Goal: Information Seeking & Learning: Learn about a topic

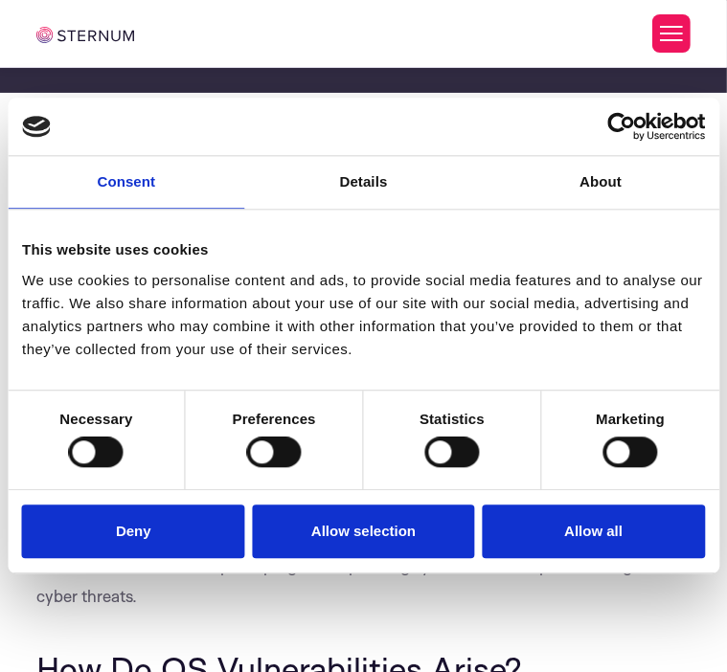
scroll to position [276, 0]
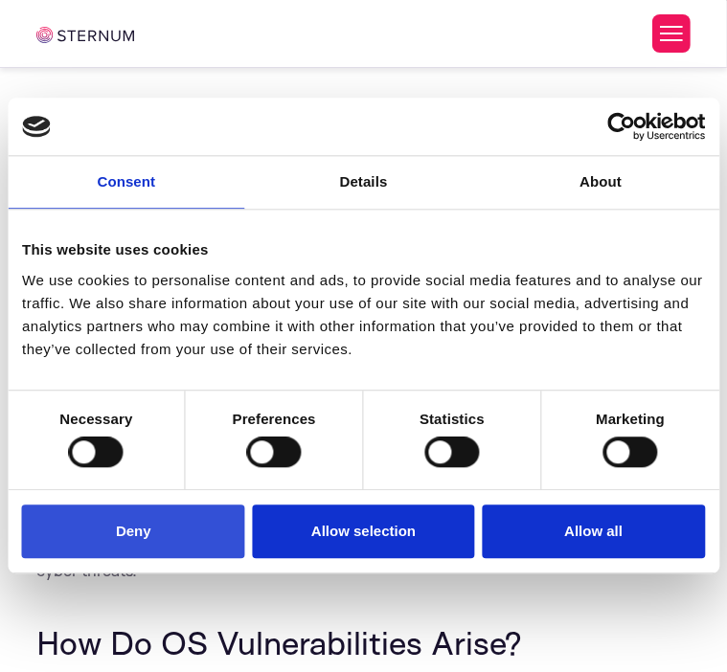
click at [133, 542] on button "Deny" at bounding box center [133, 532] width 223 height 55
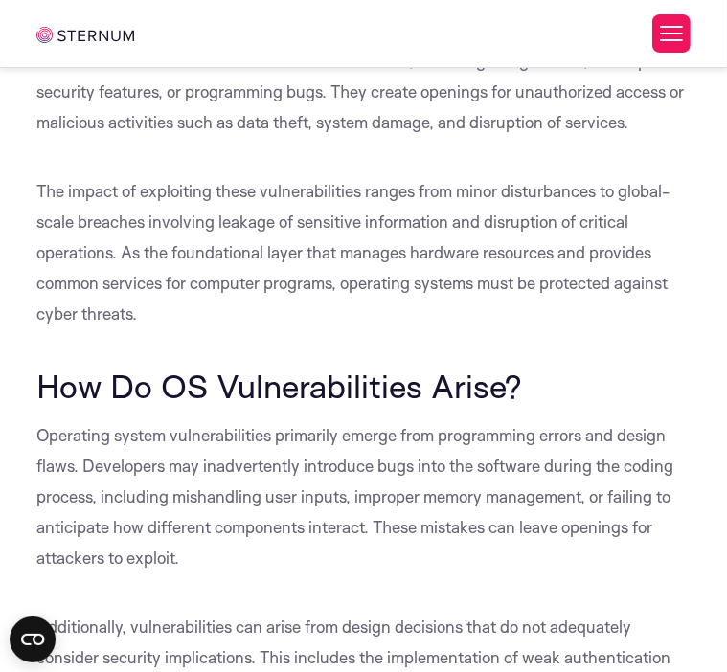
scroll to position [563, 0]
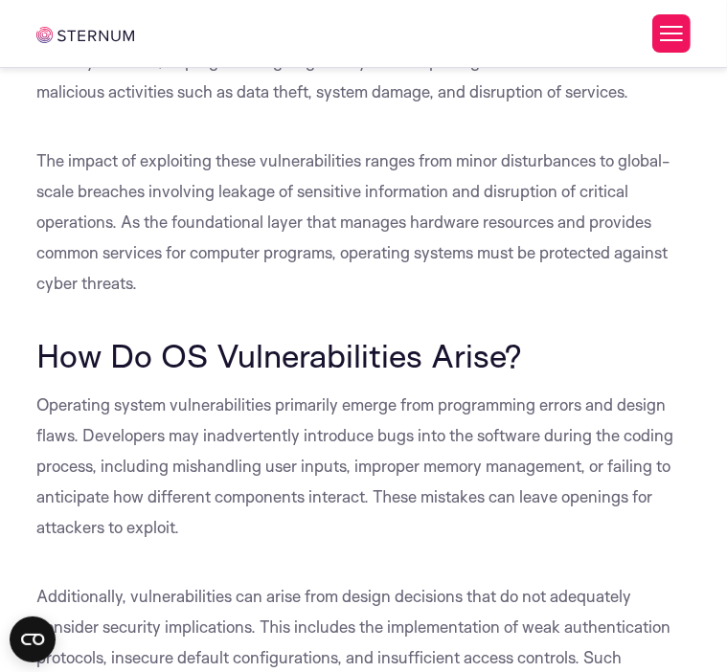
drag, startPoint x: 41, startPoint y: 120, endPoint x: 263, endPoint y: 173, distance: 228.6
copy span "What Are Operating System Vulnerabilities?"
drag, startPoint x: 43, startPoint y: 202, endPoint x: 283, endPoint y: 302, distance: 260.2
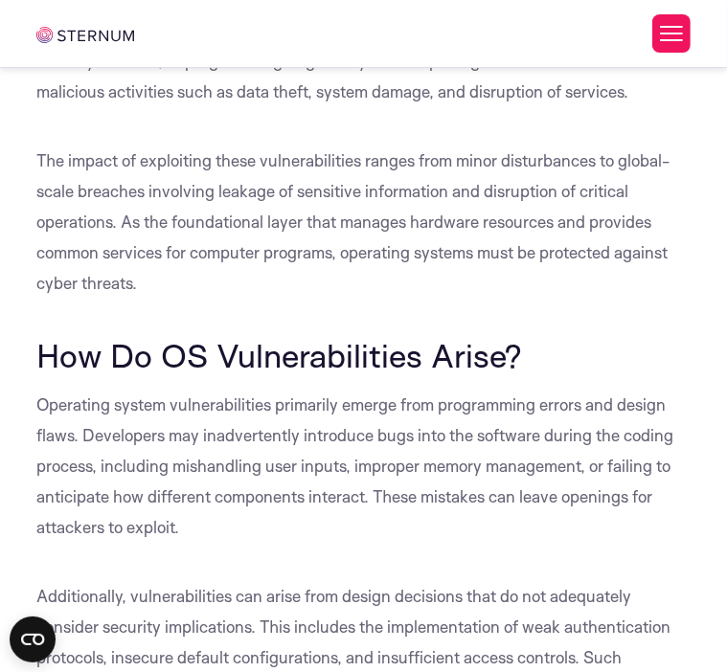
drag, startPoint x: 38, startPoint y: 203, endPoint x: 303, endPoint y: 305, distance: 283.2
copy span "Operating system vulnerabilities refer to flaws within an operating system’s so…"
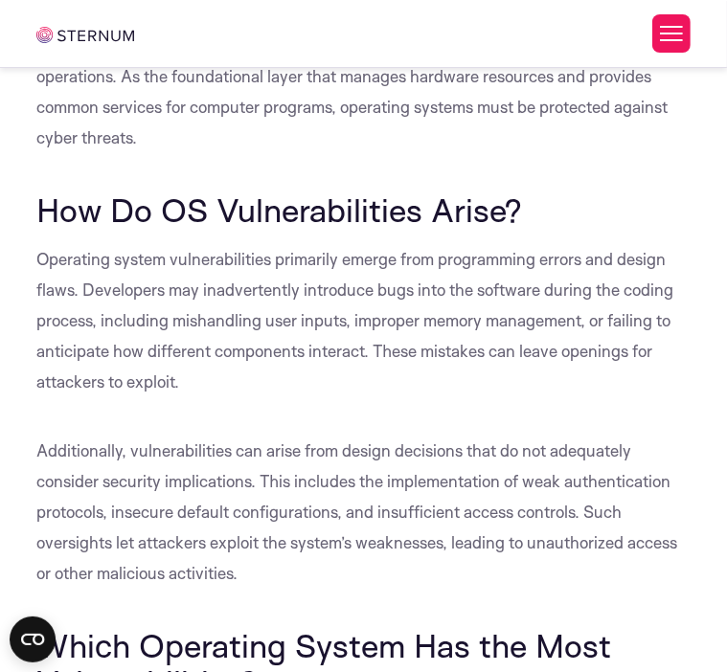
scroll to position [755, 0]
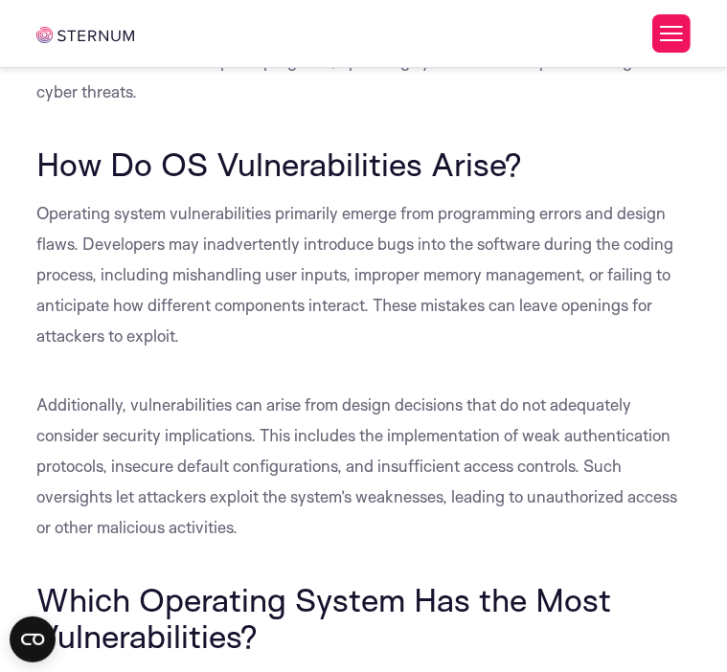
drag, startPoint x: 36, startPoint y: 152, endPoint x: 414, endPoint y: 274, distance: 396.5
copy span "These vulnerabilities can stem from various sources, including design errors, i…"
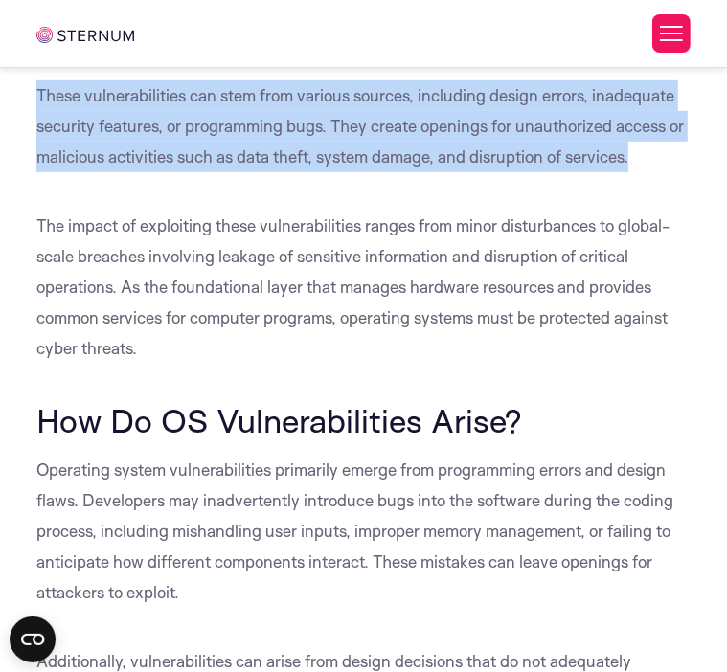
scroll to position [467, 0]
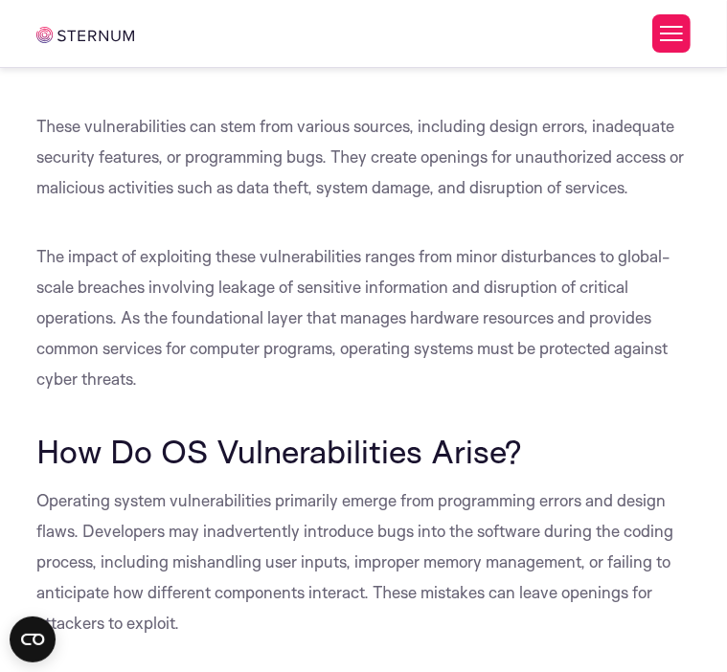
drag, startPoint x: 283, startPoint y: 403, endPoint x: 295, endPoint y: 403, distance: 11.5
click at [285, 67] on span "Operating system vulnerabilities refer to flaws within an operating system’s so…" at bounding box center [358, 26] width 644 height 81
drag, startPoint x: 188, startPoint y: 219, endPoint x: 253, endPoint y: 261, distance: 77.1
copy span "Operating System Vulnerabilities?"
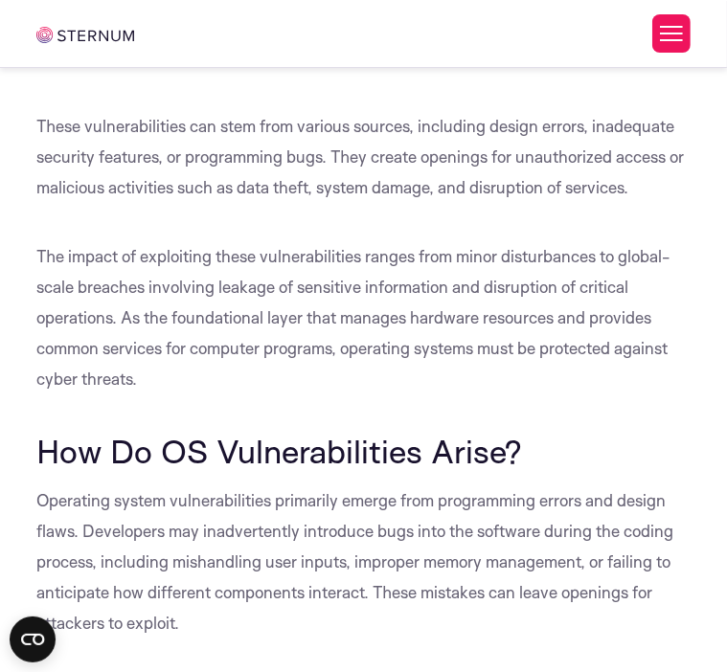
drag, startPoint x: 42, startPoint y: 299, endPoint x: 314, endPoint y: 399, distance: 290.0
copy span "Operating system vulnerabilities refer to flaws within an operating system’s so…"
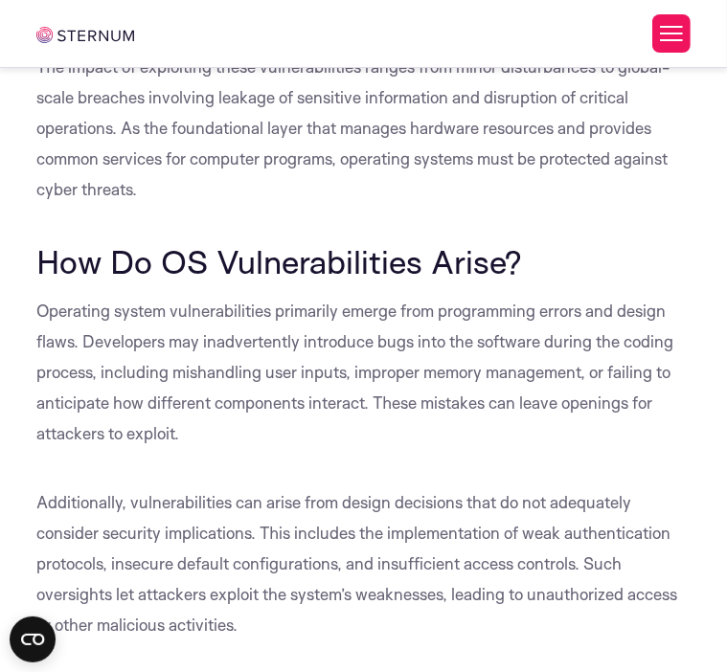
scroll to position [659, 0]
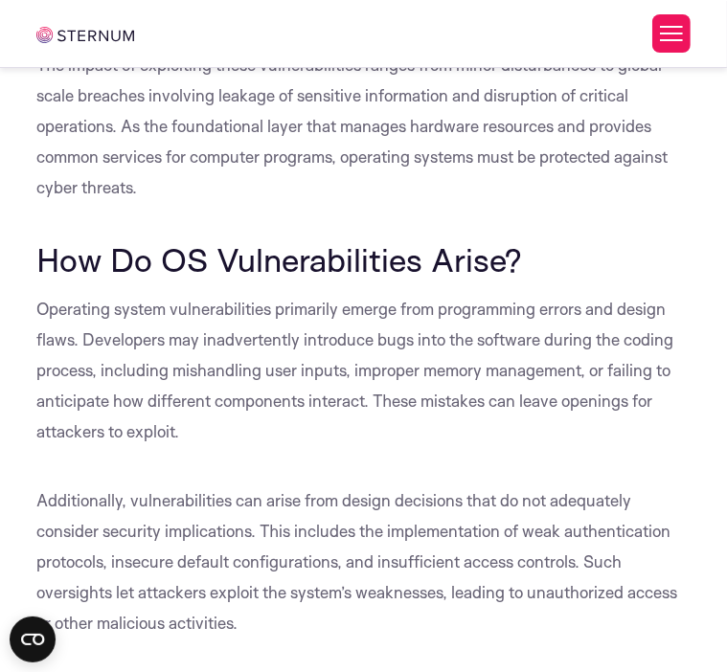
drag, startPoint x: 41, startPoint y: 252, endPoint x: 412, endPoint y: 374, distance: 390.1
drag, startPoint x: 37, startPoint y: 248, endPoint x: 423, endPoint y: 374, distance: 405.9
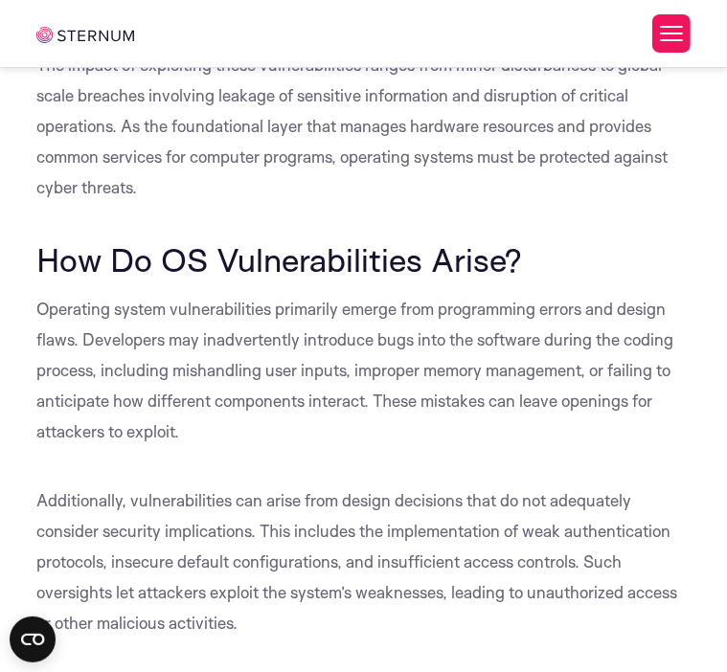
copy span "These vulnerabilities can stem from various sources, including design errors, i…"
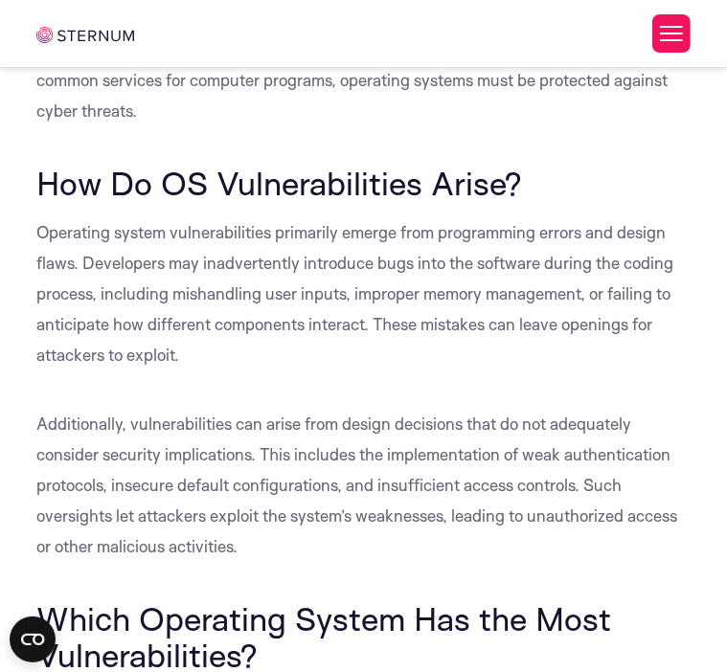
scroll to position [755, 0]
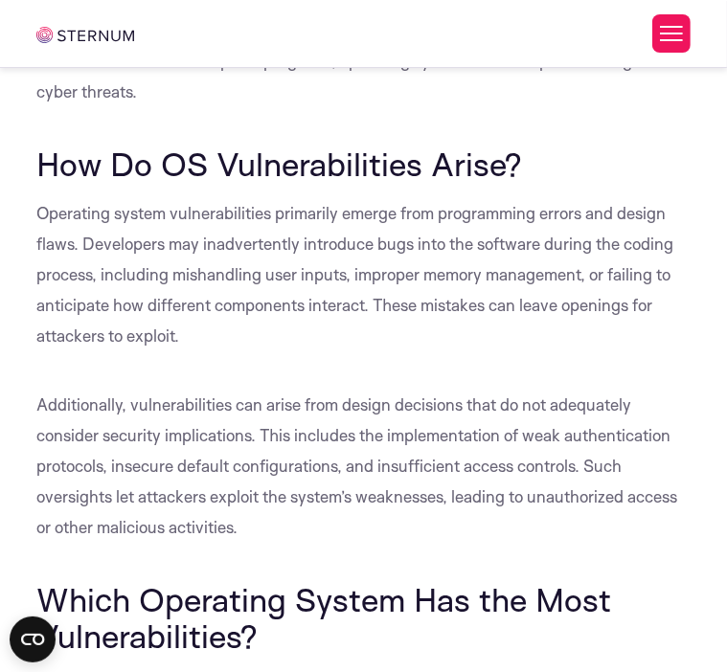
drag, startPoint x: 261, startPoint y: 398, endPoint x: 165, endPoint y: 307, distance: 132.1
click at [260, 102] on span "The impact of exploiting these vulnerabilities ranges from minor disturbances t…" at bounding box center [352, 30] width 633 height 143
drag, startPoint x: 38, startPoint y: 334, endPoint x: 115, endPoint y: 422, distance: 116.8
click at [115, 102] on span "The impact of exploiting these vulnerabilities ranges from minor disturbances t…" at bounding box center [352, 30] width 633 height 143
copy span "The impact of exploiting these vulnerabilities ranges from minor disturbances t…"
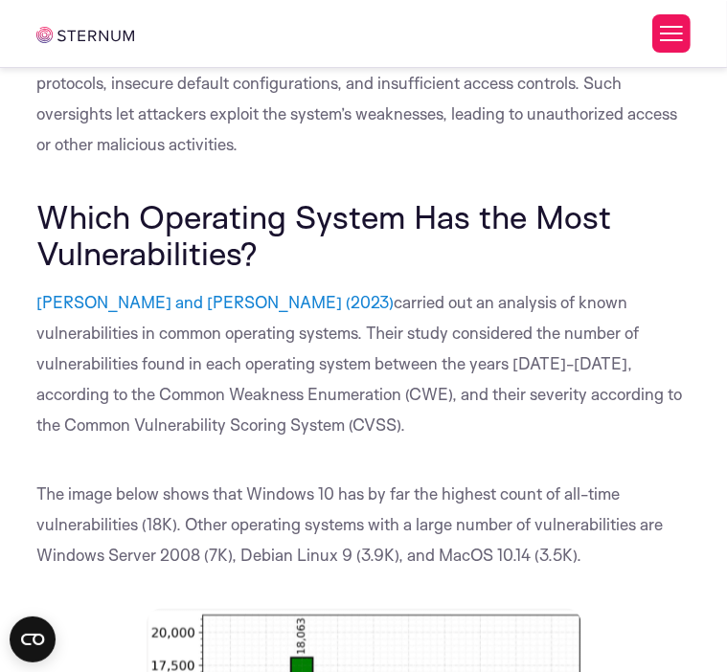
scroll to position [1234, 0]
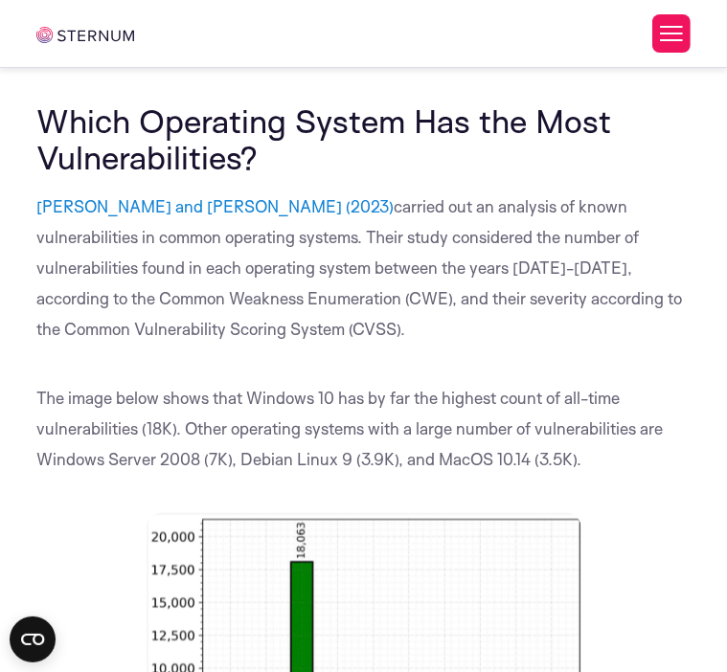
drag, startPoint x: 39, startPoint y: 100, endPoint x: 129, endPoint y: 131, distance: 95.4
copy span "How Do OS Vulnerabilities Arise?"
drag, startPoint x: 34, startPoint y: 177, endPoint x: 338, endPoint y: 359, distance: 354.0
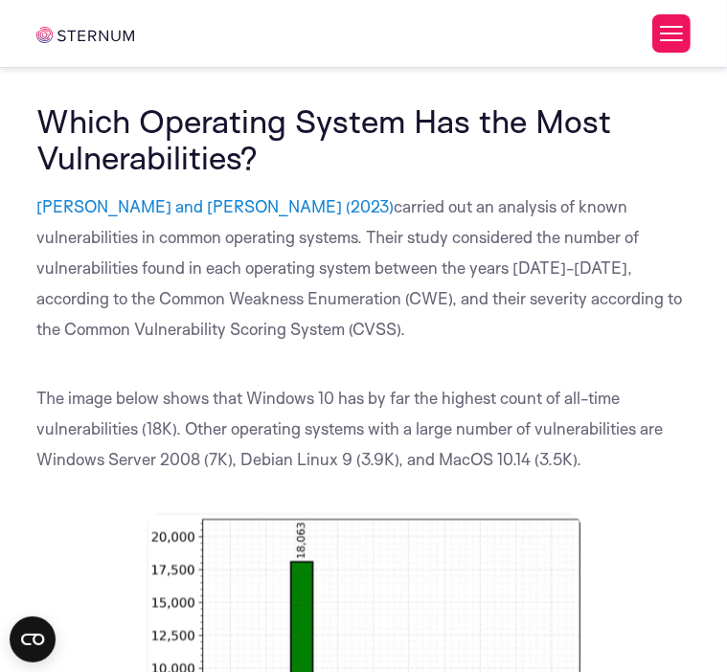
copy span "Operating system vulnerabilities primarily emerge from programming errors and d…"
drag, startPoint x: 544, startPoint y: 325, endPoint x: 533, endPoint y: 325, distance: 11.5
click at [0, 0] on li "Which Operating System Has the Most Vulnerabilities?" at bounding box center [0, 0] width 0 height 0
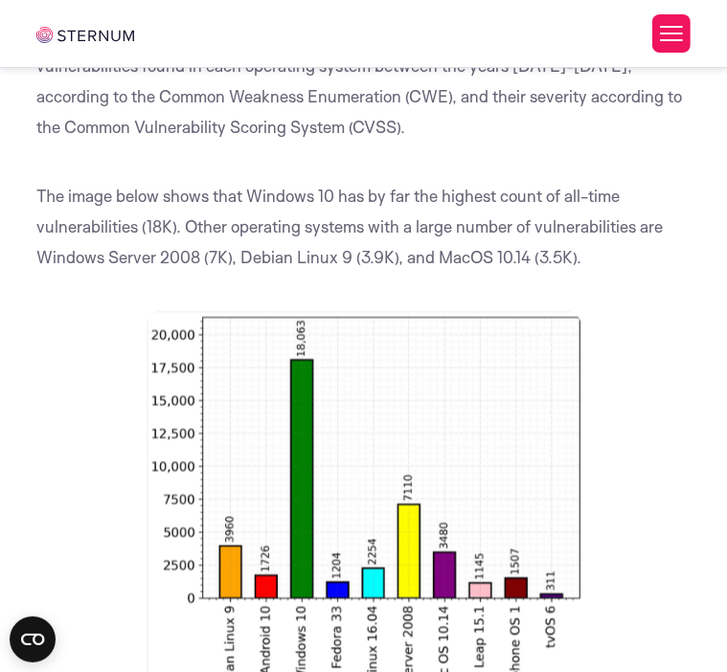
scroll to position [1521, 0]
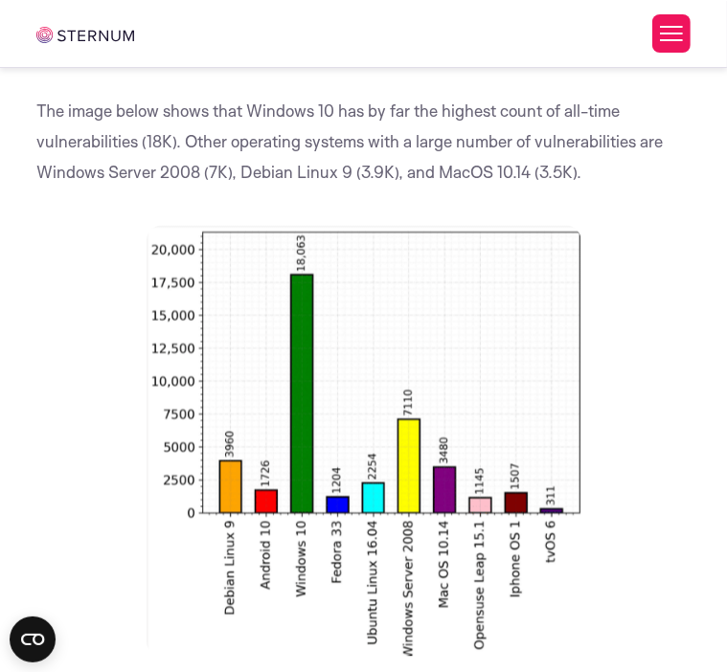
drag, startPoint x: 133, startPoint y: 134, endPoint x: 226, endPoint y: 320, distance: 207.7
copy span "vulnerabilities can arise from design decisions that do not adequately consider…"
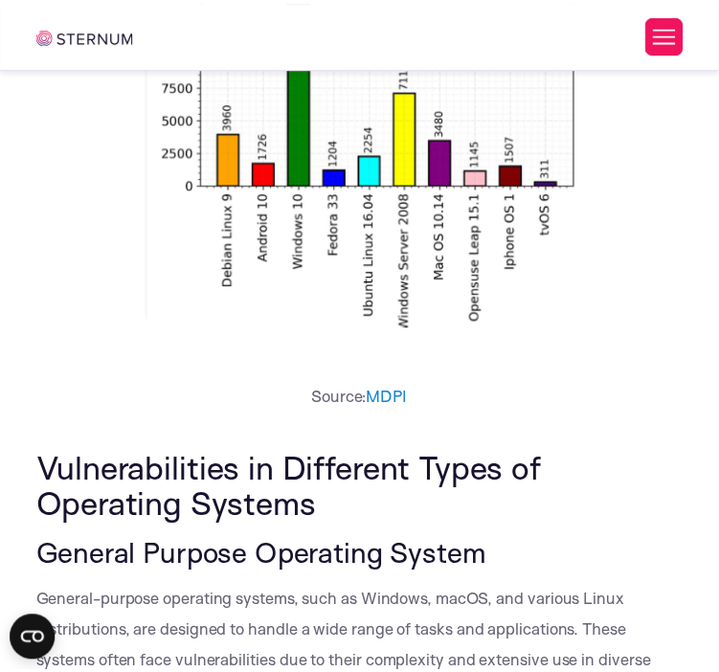
scroll to position [1904, 0]
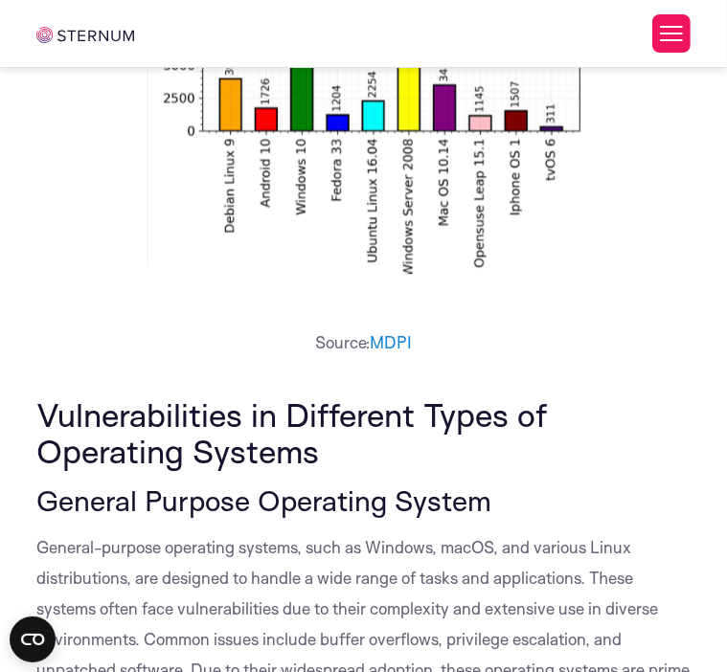
drag, startPoint x: 714, startPoint y: 480, endPoint x: 722, endPoint y: 513, distance: 34.6
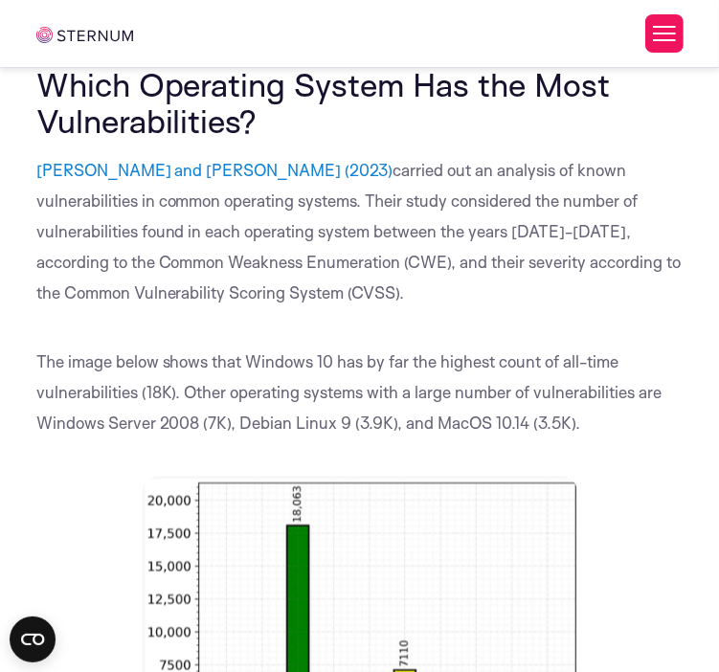
scroll to position [1258, 0]
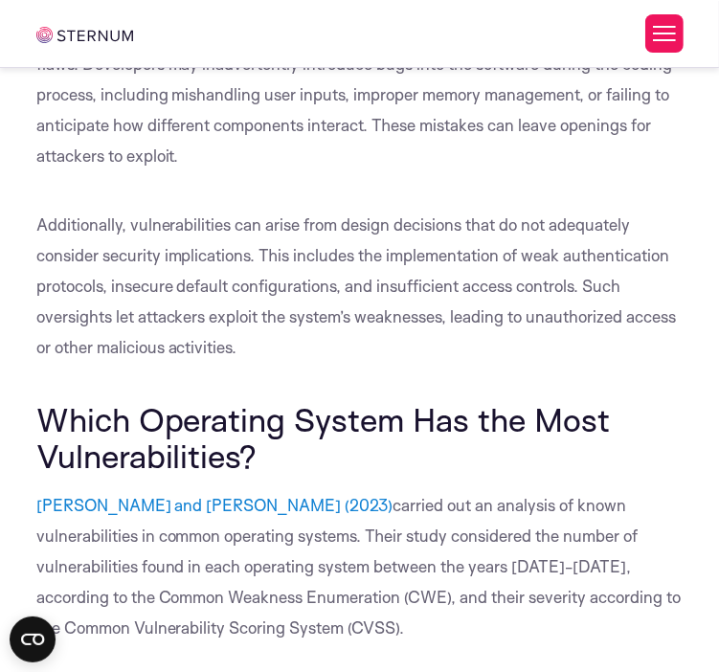
scroll to position [1067, 0]
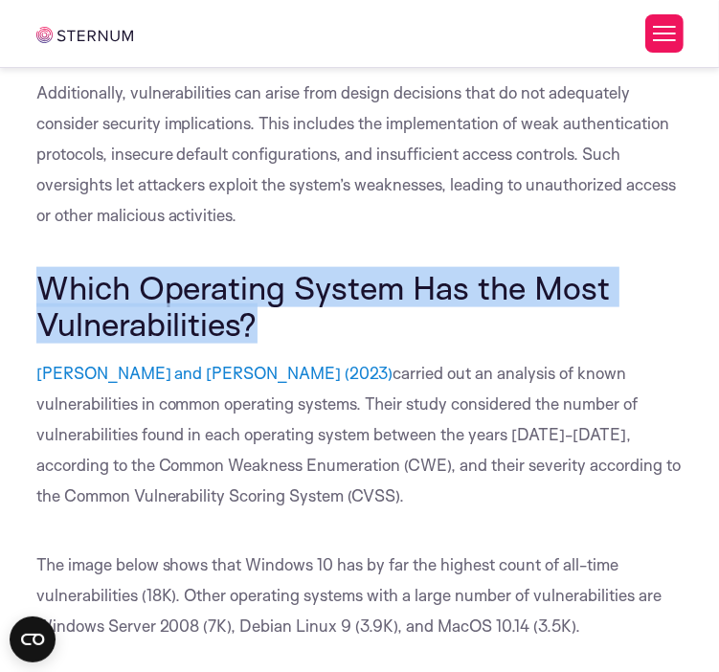
drag, startPoint x: 38, startPoint y: 312, endPoint x: 261, endPoint y: 371, distance: 229.8
click at [261, 343] on h2 "Which Operating System Has the Most Vulnerabilities?" at bounding box center [359, 306] width 647 height 74
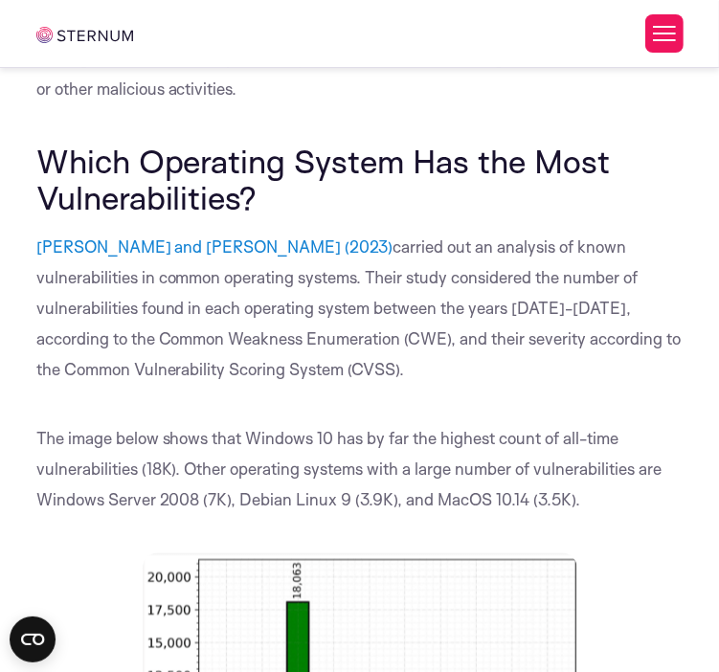
scroll to position [1354, 0]
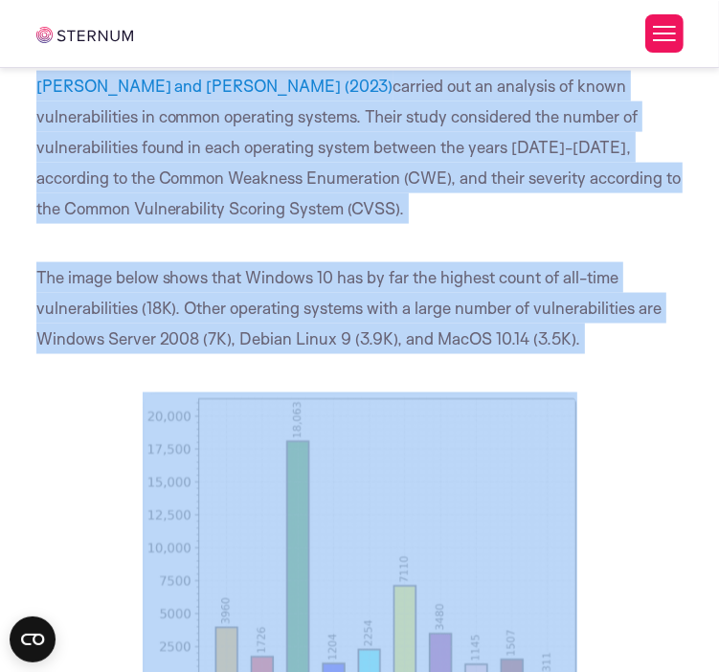
drag, startPoint x: 34, startPoint y: 107, endPoint x: 611, endPoint y: 381, distance: 639.2
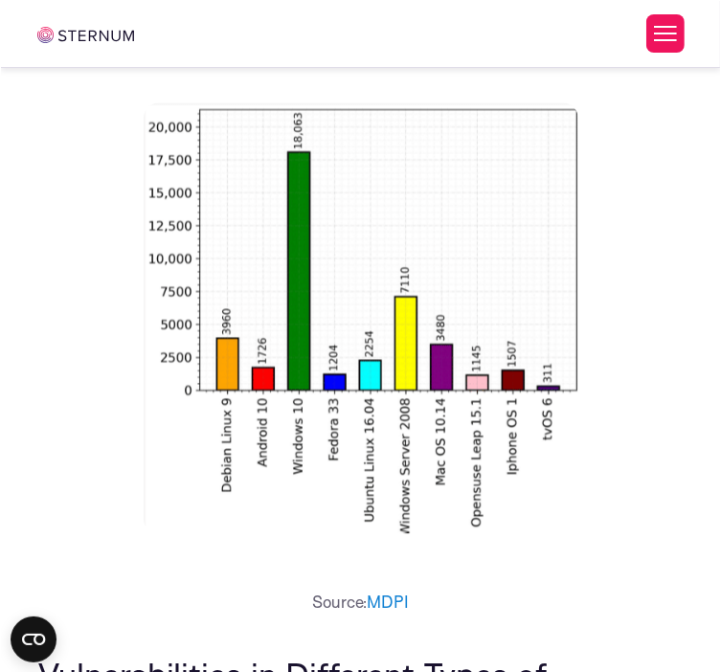
scroll to position [1642, 0]
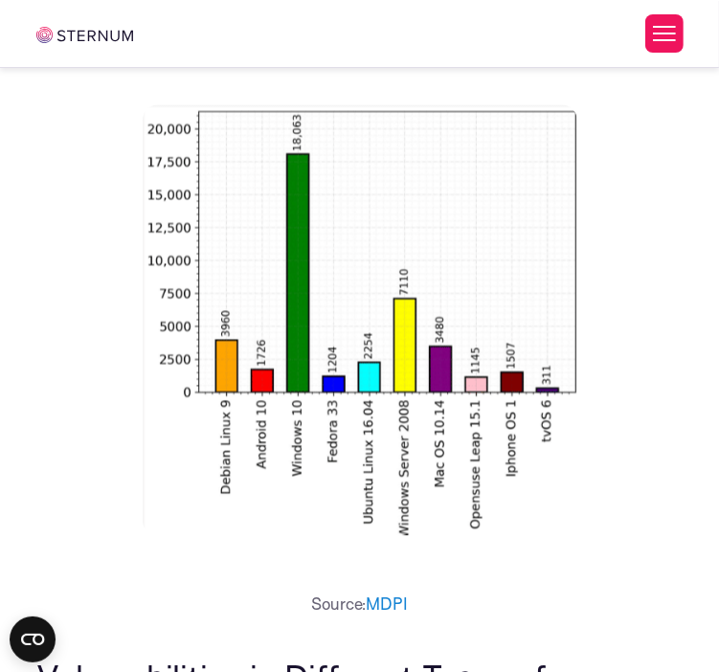
click at [401, 361] on img at bounding box center [360, 320] width 435 height 431
drag, startPoint x: 313, startPoint y: 322, endPoint x: 235, endPoint y: 342, distance: 81.1
click at [237, 348] on img at bounding box center [360, 320] width 435 height 431
click at [233, 334] on img at bounding box center [360, 320] width 435 height 431
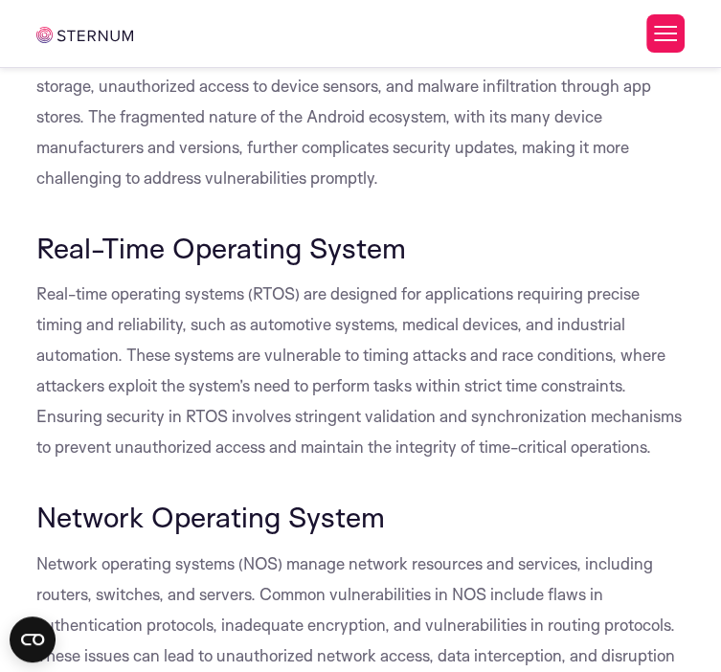
scroll to position [2695, 0]
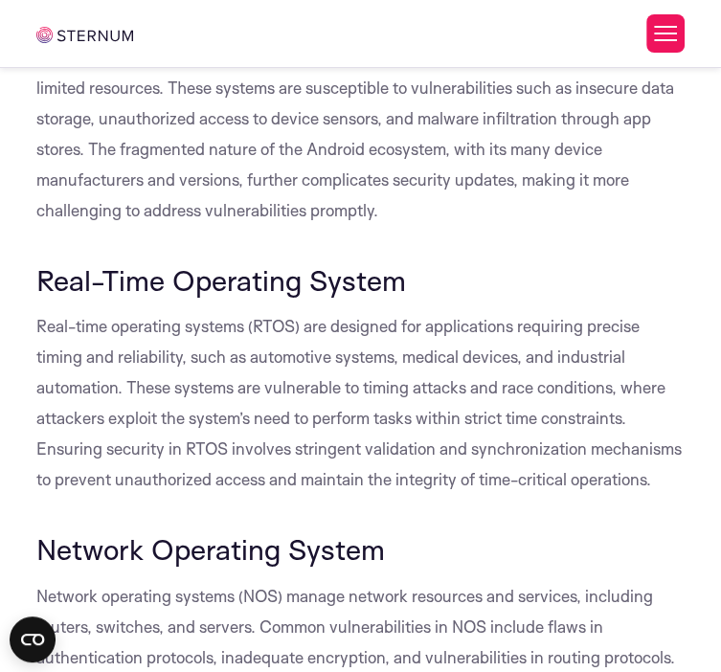
drag, startPoint x: 42, startPoint y: 259, endPoint x: 457, endPoint y: 301, distance: 416.8
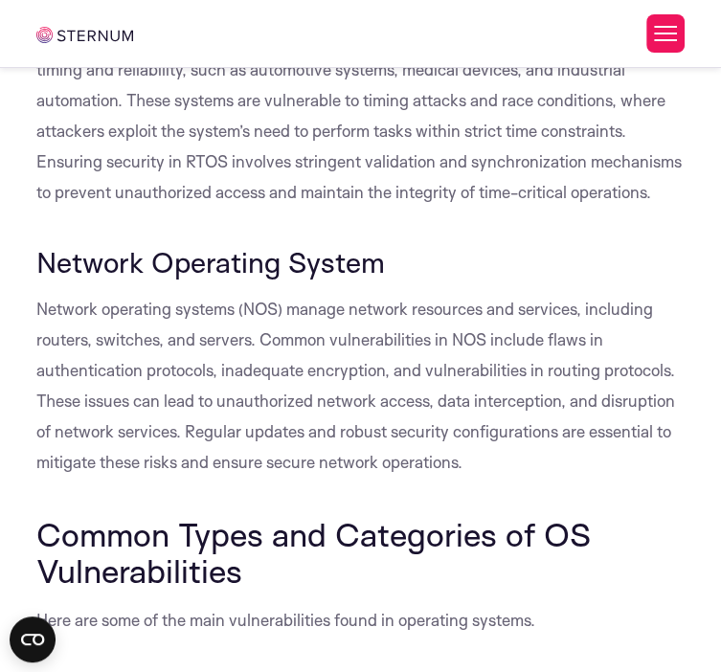
scroll to position [2599, 0]
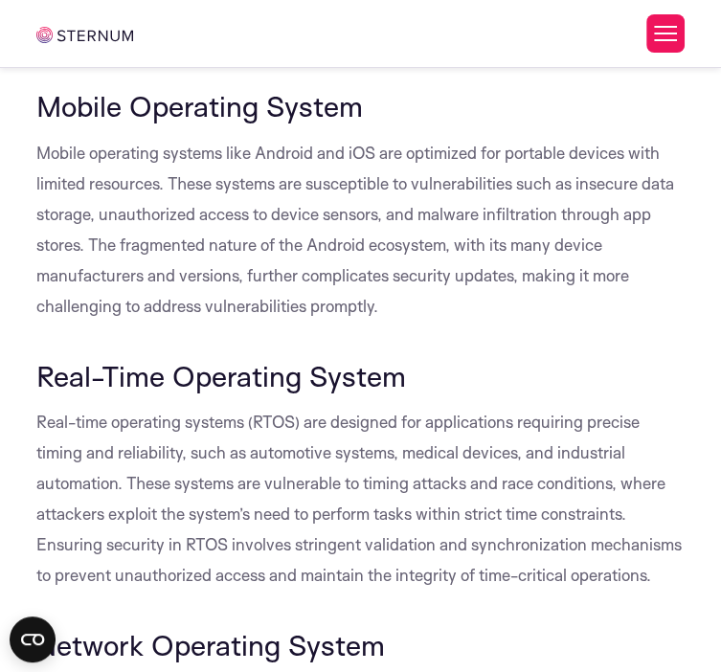
drag, startPoint x: 39, startPoint y: 445, endPoint x: 137, endPoint y: 475, distance: 102.1
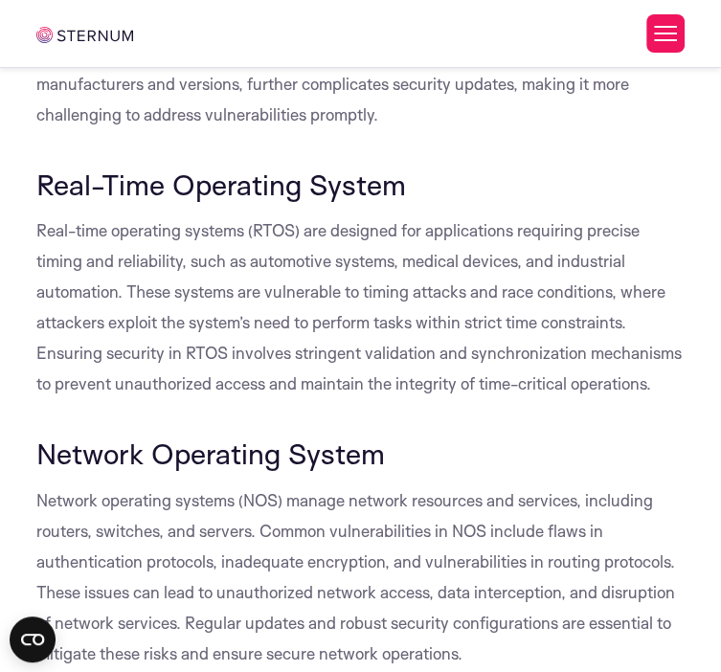
scroll to position [3078, 0]
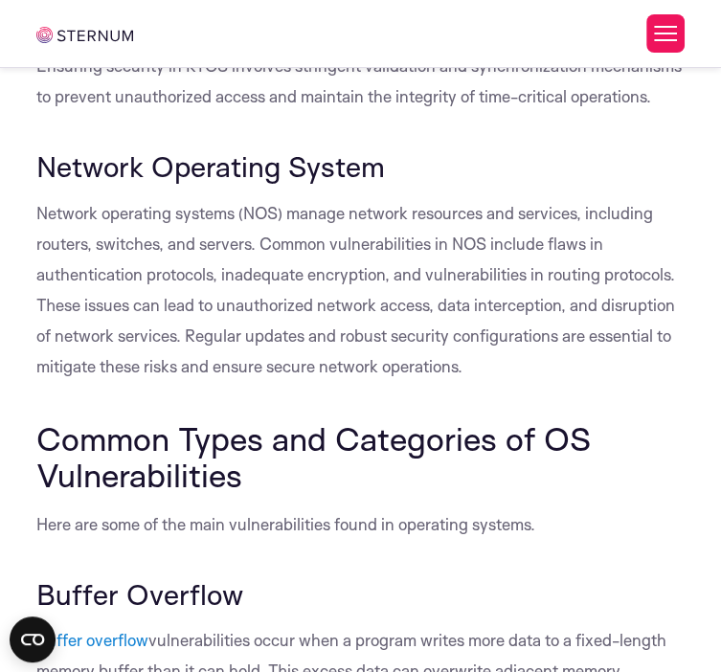
drag, startPoint x: 30, startPoint y: 374, endPoint x: 370, endPoint y: 386, distance: 340.2
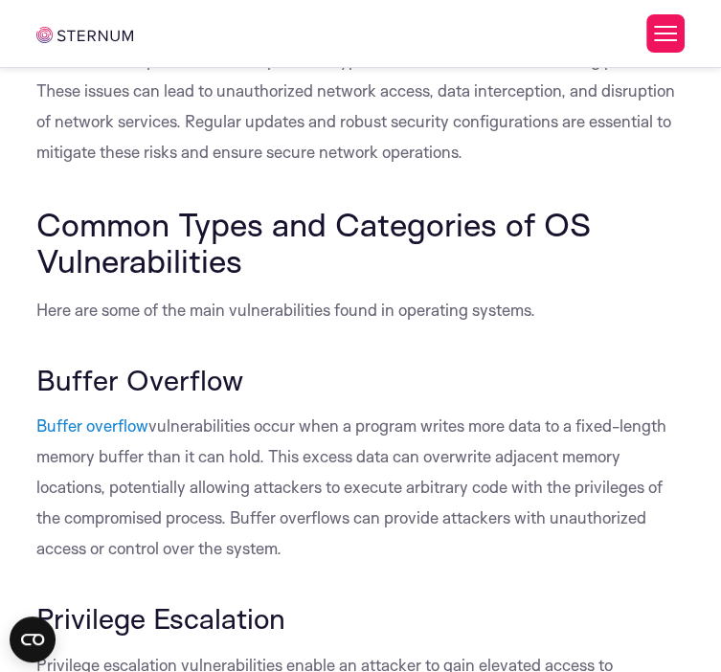
scroll to position [3366, 0]
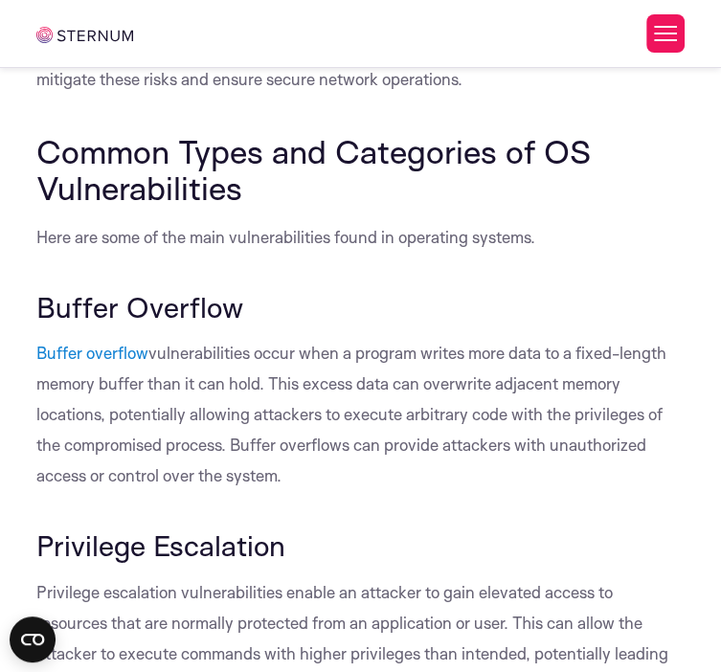
drag, startPoint x: 31, startPoint y: 430, endPoint x: 414, endPoint y: 434, distance: 383.1
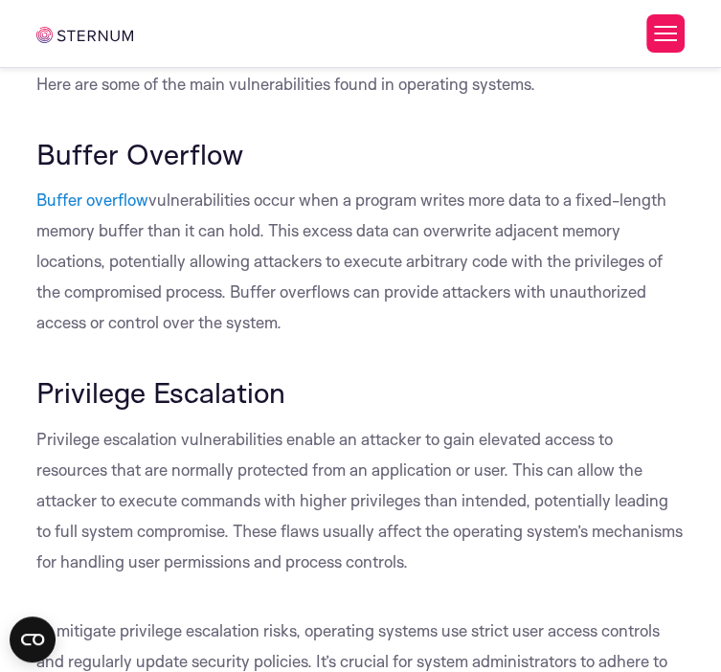
scroll to position [3653, 0]
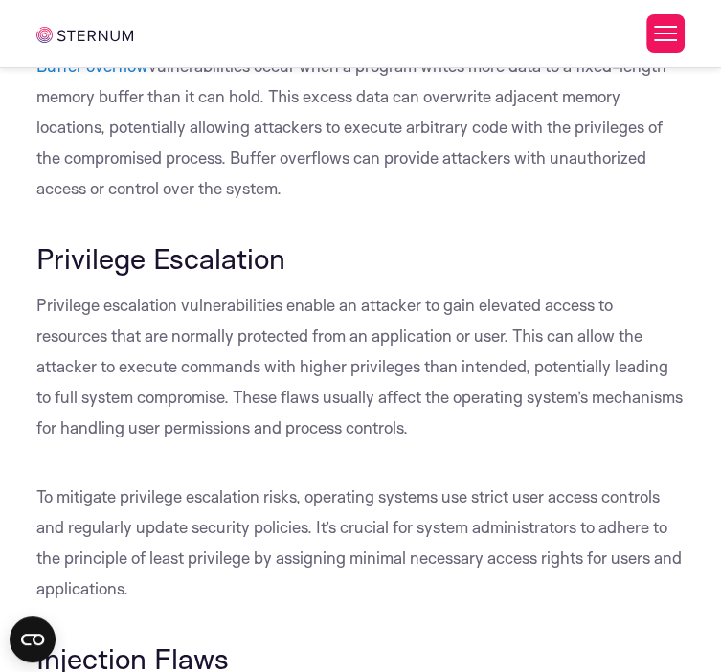
drag, startPoint x: 34, startPoint y: 520, endPoint x: 400, endPoint y: 530, distance: 366.9
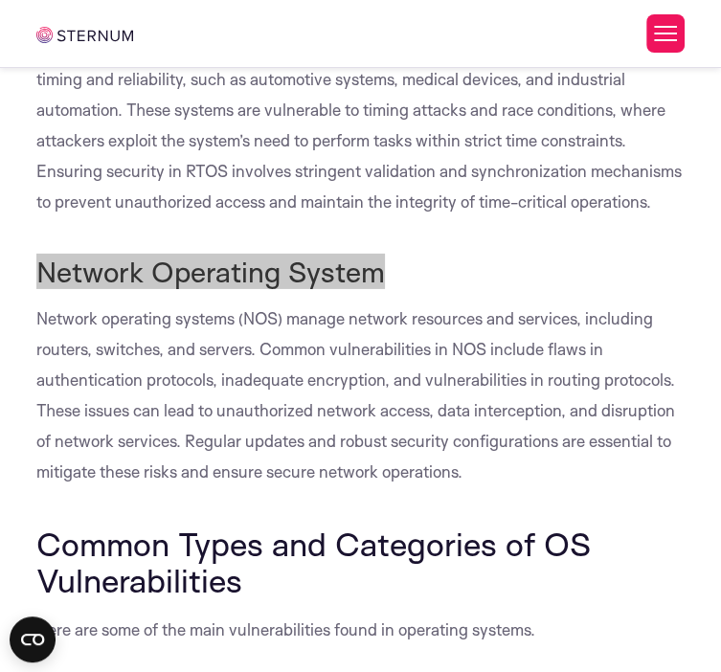
scroll to position [2791, 0]
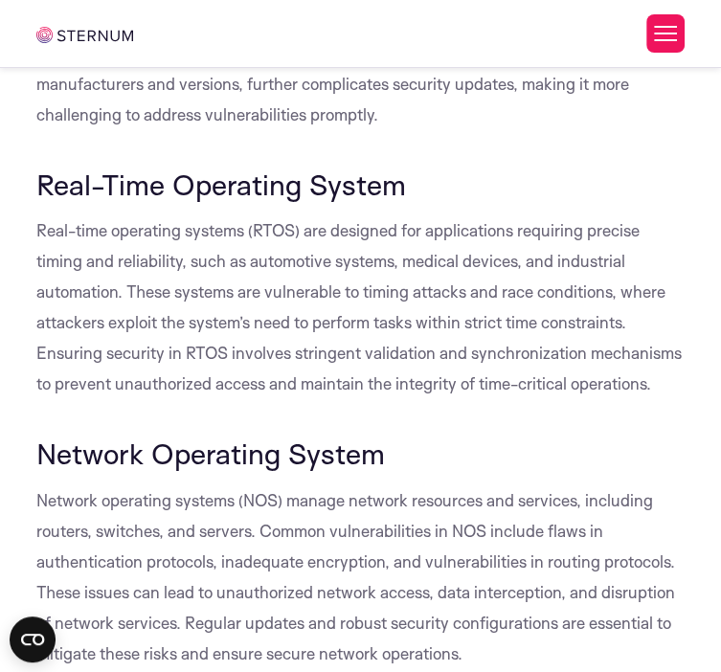
drag, startPoint x: 50, startPoint y: 254, endPoint x: 150, endPoint y: 293, distance: 108.0
drag, startPoint x: 17, startPoint y: 254, endPoint x: 39, endPoint y: 251, distance: 22.2
drag, startPoint x: 39, startPoint y: 250, endPoint x: 149, endPoint y: 288, distance: 116.6
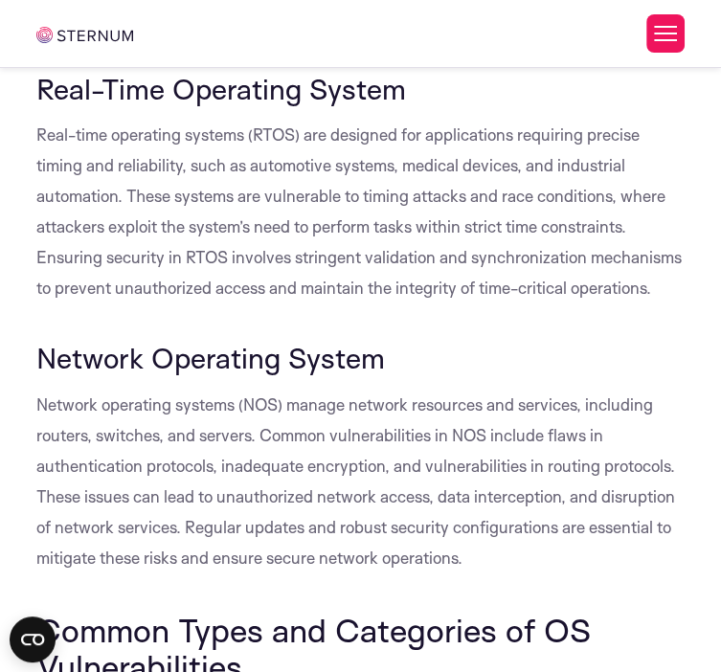
drag, startPoint x: 34, startPoint y: 232, endPoint x: 365, endPoint y: 514, distance: 434.8
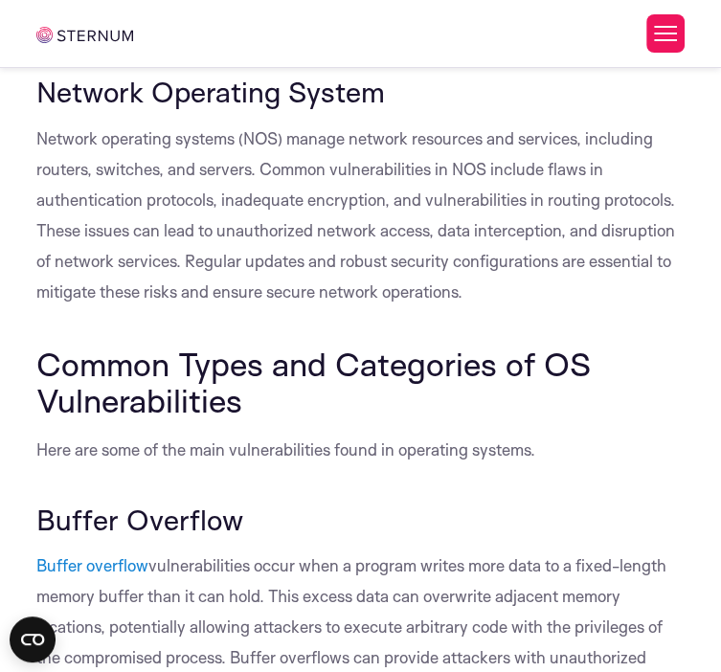
scroll to position [3174, 0]
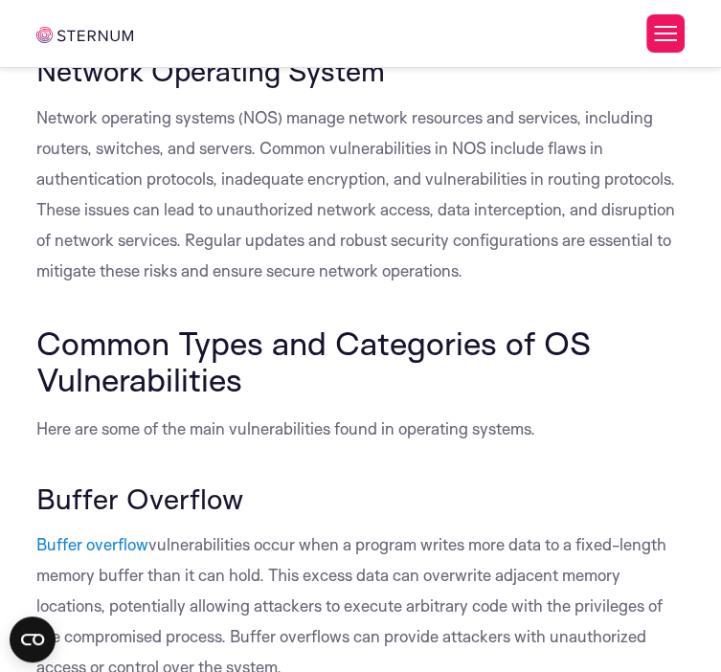
drag, startPoint x: 34, startPoint y: 281, endPoint x: 370, endPoint y: 292, distance: 335.4
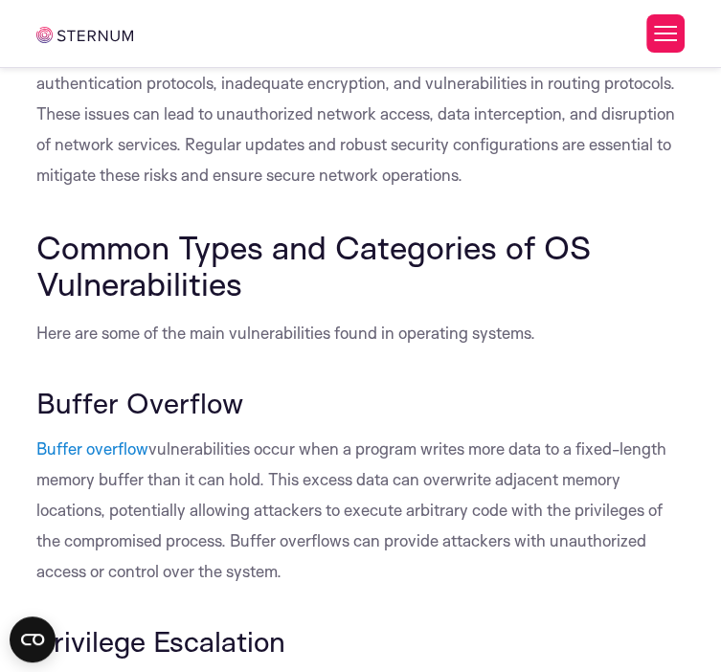
drag, startPoint x: 28, startPoint y: 230, endPoint x: 301, endPoint y: 484, distance: 372.7
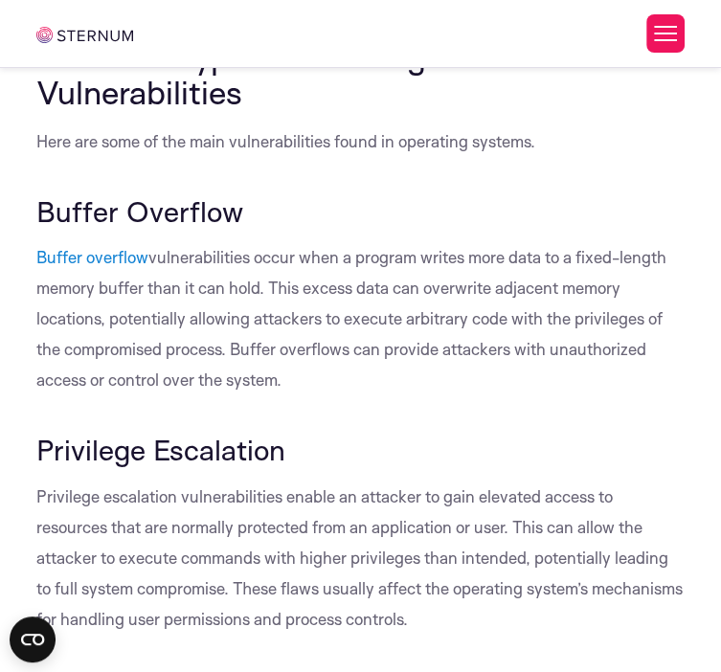
drag, startPoint x: 34, startPoint y: 342, endPoint x: 421, endPoint y: 343, distance: 386.9
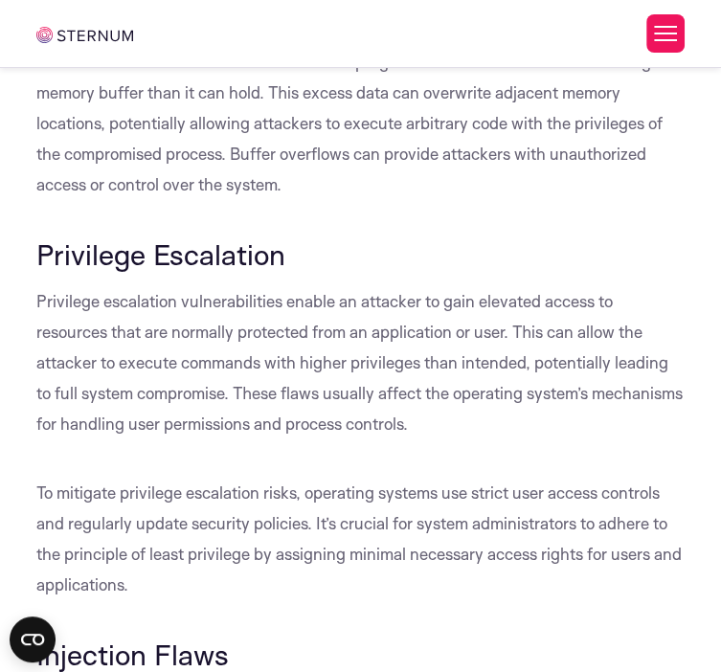
scroll to position [3557, 0]
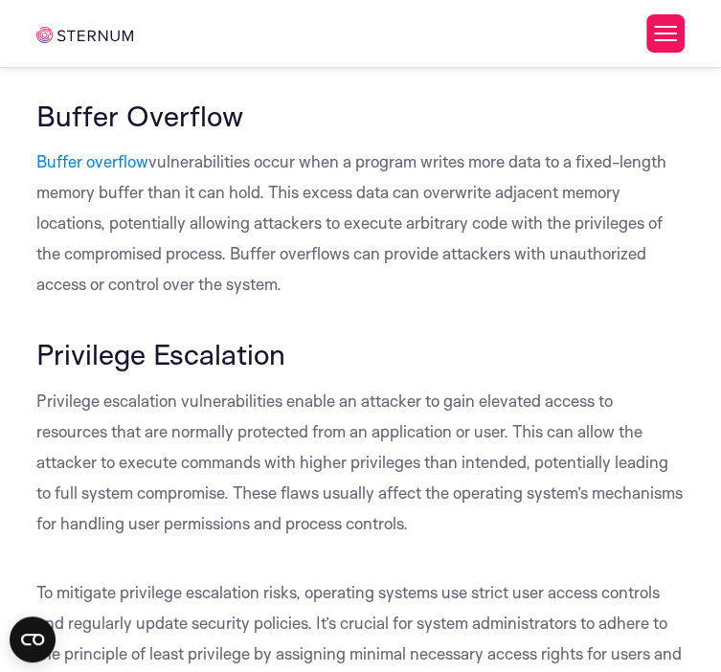
drag, startPoint x: 34, startPoint y: 283, endPoint x: 156, endPoint y: 564, distance: 306.7
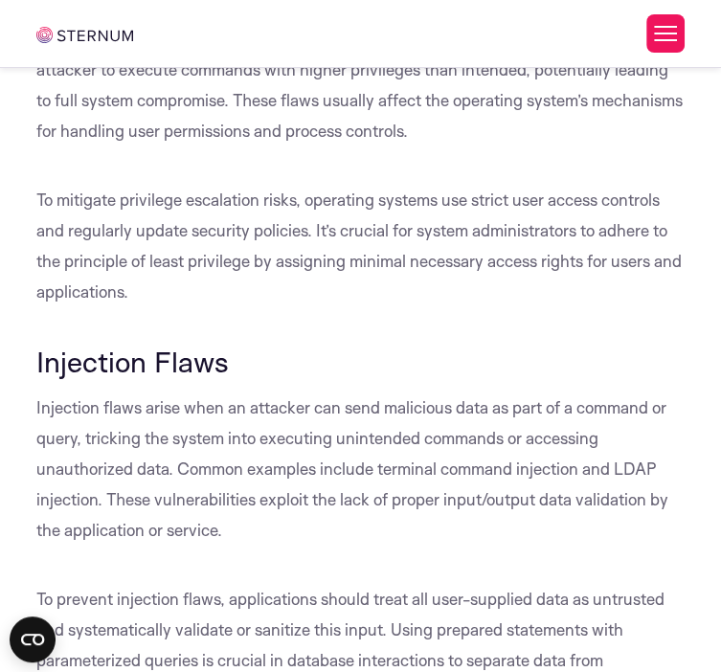
scroll to position [4036, 0]
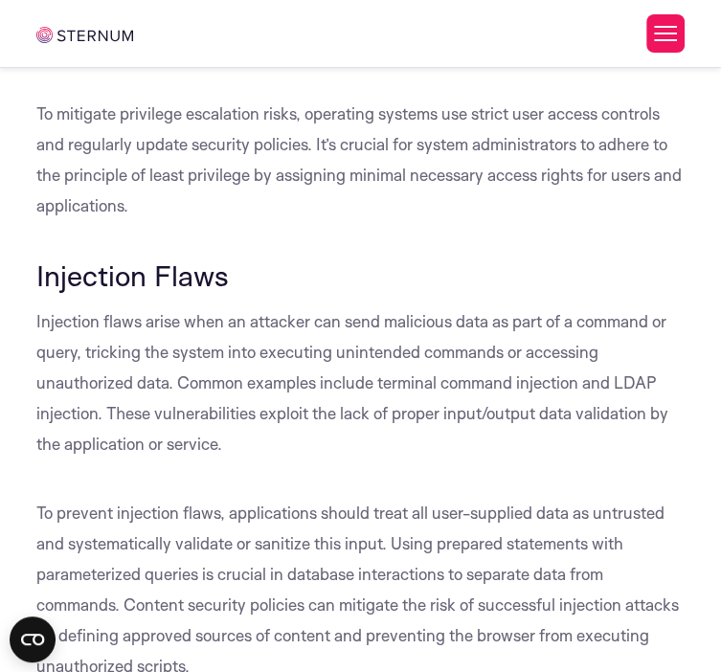
drag, startPoint x: 36, startPoint y: 142, endPoint x: 393, endPoint y: 145, distance: 356.3
drag, startPoint x: 37, startPoint y: 187, endPoint x: 425, endPoint y: 434, distance: 459.9
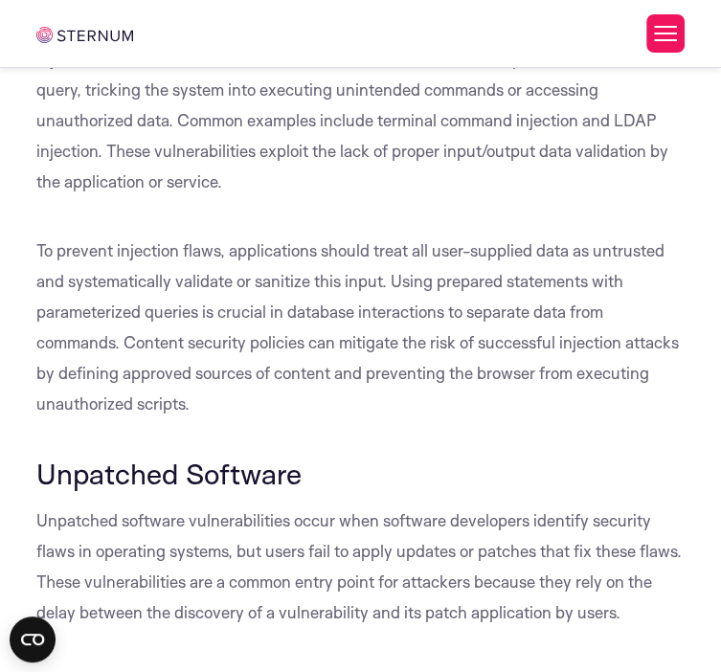
scroll to position [4228, 0]
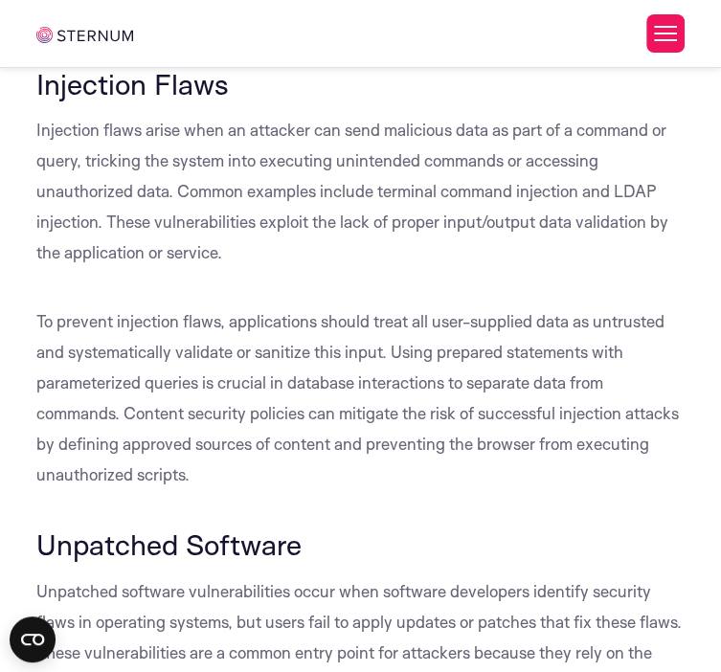
drag, startPoint x: 35, startPoint y: 303, endPoint x: 266, endPoint y: 379, distance: 243.2
drag, startPoint x: 34, startPoint y: 428, endPoint x: 199, endPoint y: 464, distance: 168.5
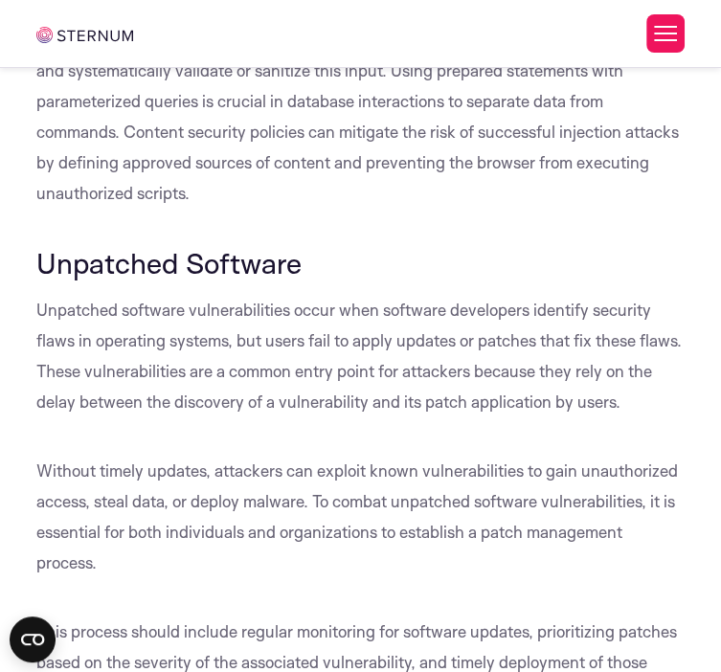
scroll to position [4515, 0]
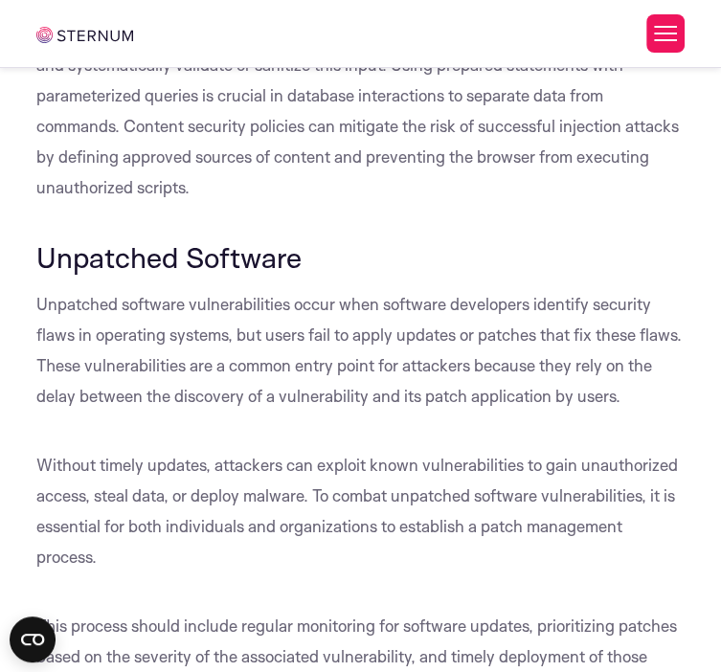
drag, startPoint x: 30, startPoint y: 215, endPoint x: 261, endPoint y: 227, distance: 231.1
drag, startPoint x: 27, startPoint y: 261, endPoint x: 124, endPoint y: 487, distance: 245.9
drag, startPoint x: 39, startPoint y: 222, endPoint x: 242, endPoint y: 236, distance: 203.5
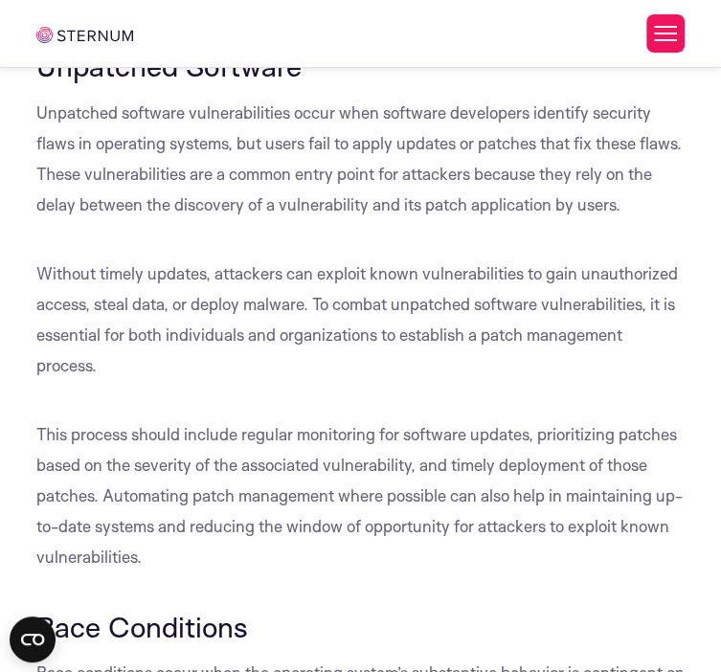
drag, startPoint x: 38, startPoint y: 343, endPoint x: 285, endPoint y: 365, distance: 248.1
drag, startPoint x: 331, startPoint y: 370, endPoint x: 290, endPoint y: 356, distance: 43.3
drag, startPoint x: 34, startPoint y: 342, endPoint x: 317, endPoint y: 353, distance: 282.8
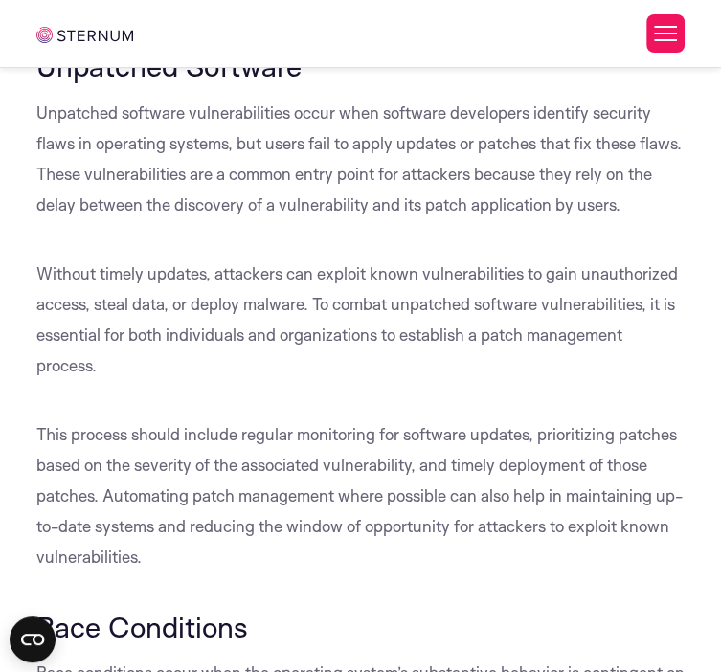
drag, startPoint x: 34, startPoint y: 389, endPoint x: 199, endPoint y: 604, distance: 271.2
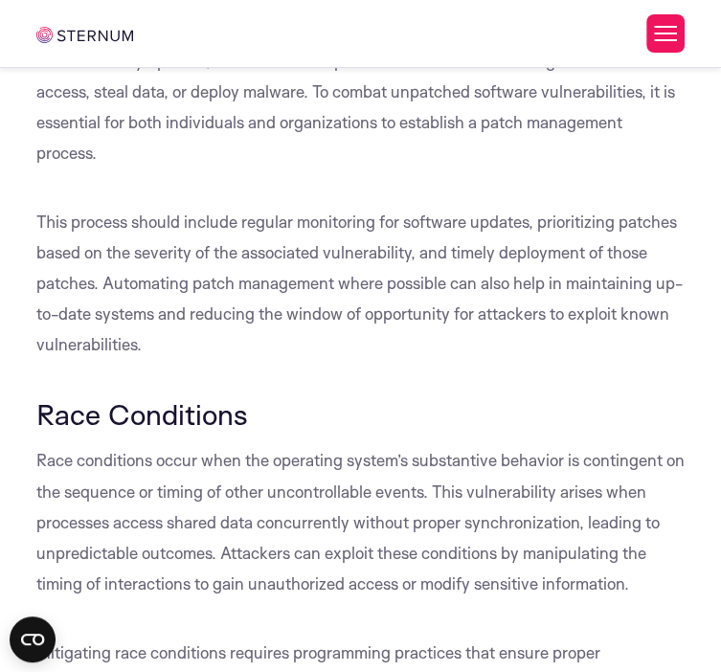
scroll to position [4994, 0]
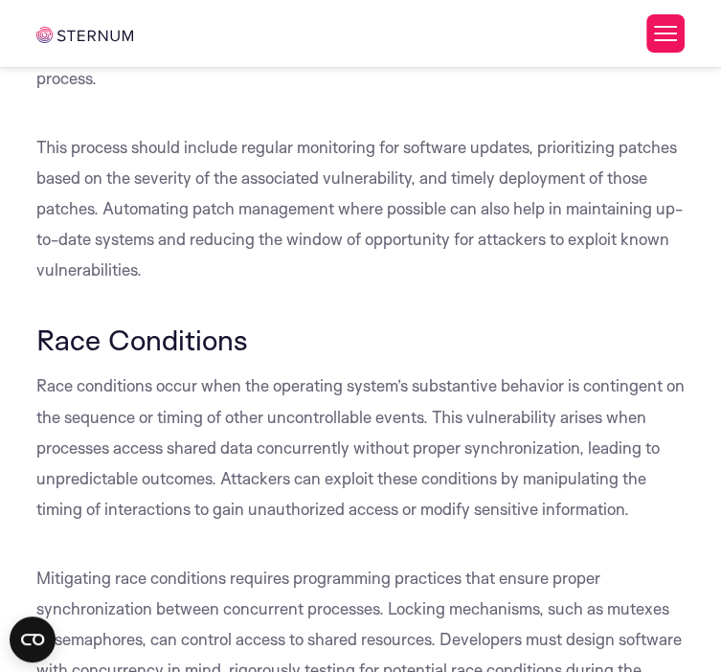
drag, startPoint x: 38, startPoint y: 373, endPoint x: 154, endPoint y: 530, distance: 195.2
drag, startPoint x: 38, startPoint y: 372, endPoint x: 156, endPoint y: 442, distance: 137.5
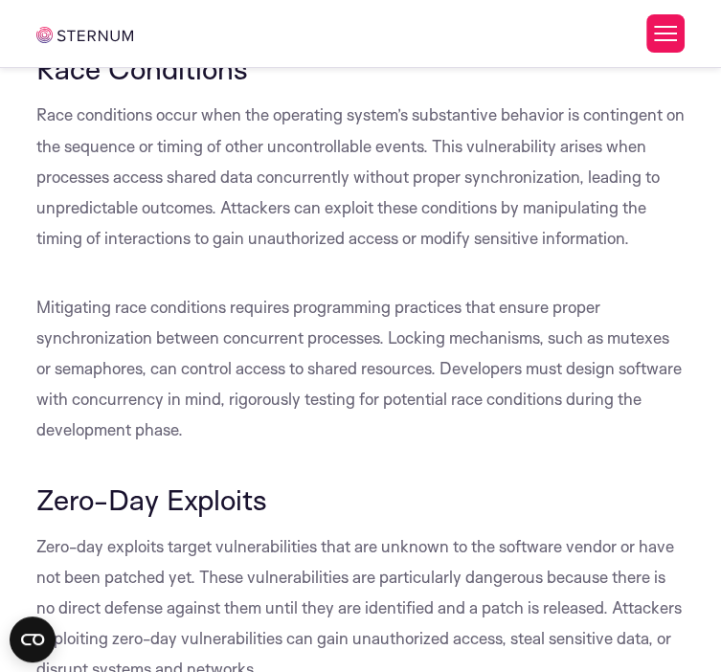
scroll to position [5281, 0]
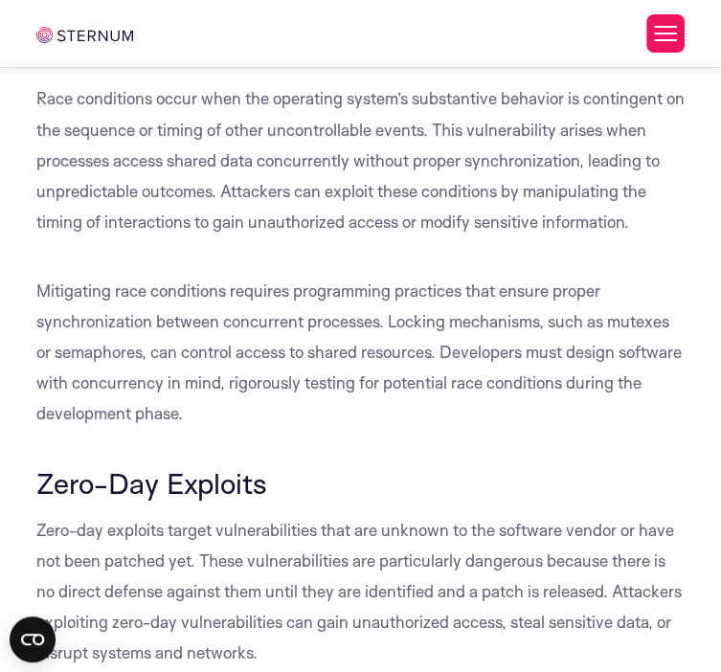
drag, startPoint x: 32, startPoint y: 292, endPoint x: 235, endPoint y: 310, distance: 203.9
drag, startPoint x: 34, startPoint y: 340, endPoint x: 333, endPoint y: 529, distance: 353.4
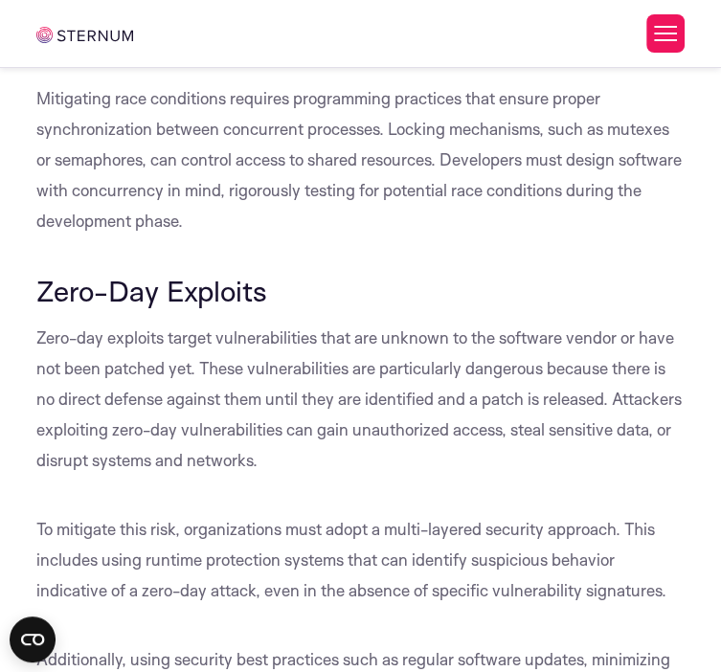
scroll to position [5568, 0]
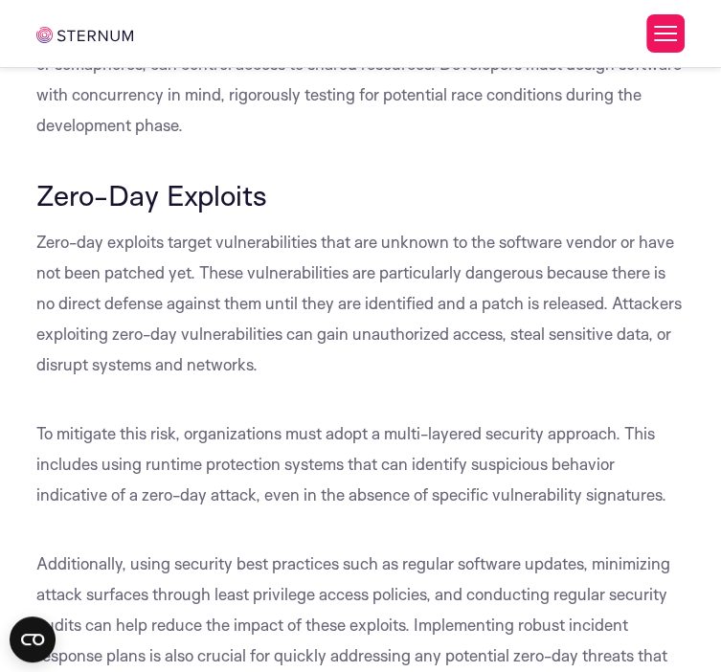
drag, startPoint x: 38, startPoint y: 287, endPoint x: 247, endPoint y: 358, distance: 220.5
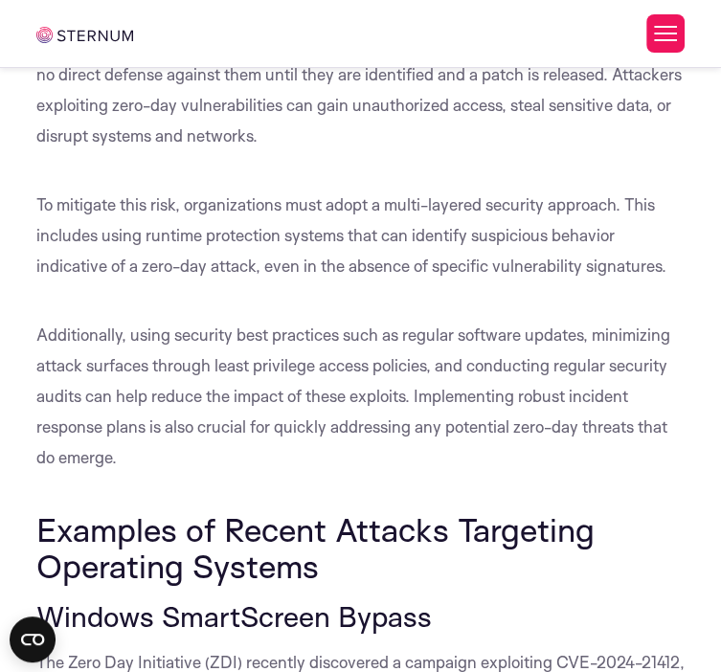
scroll to position [5856, 0]
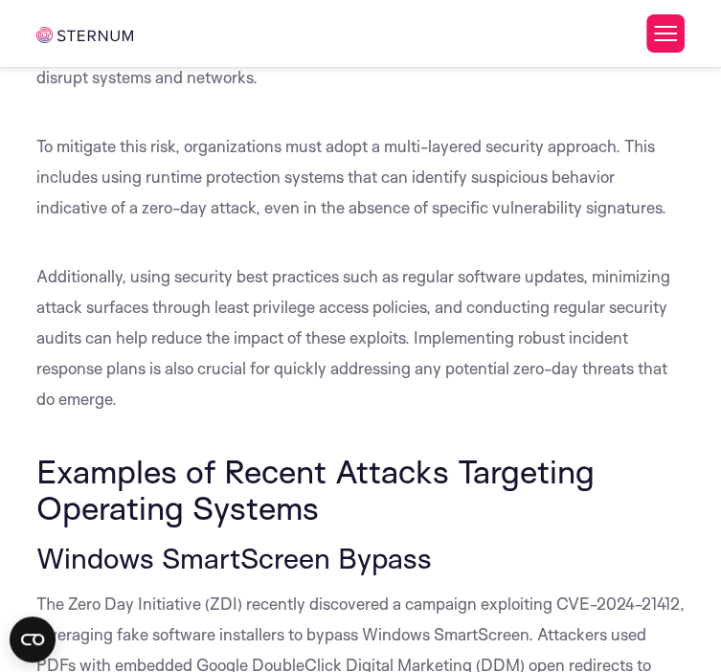
drag, startPoint x: 35, startPoint y: 304, endPoint x: 315, endPoint y: 306, distance: 279.7
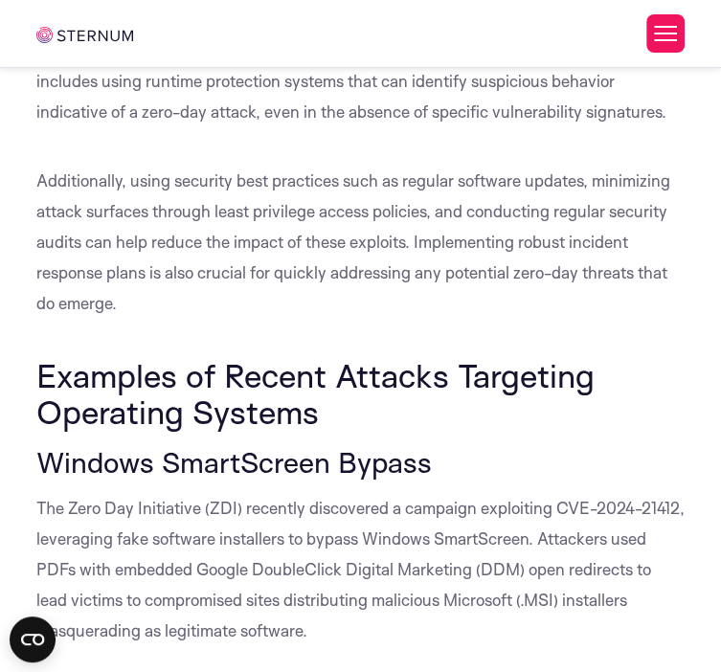
drag, startPoint x: 30, startPoint y: 247, endPoint x: 94, endPoint y: 433, distance: 196.6
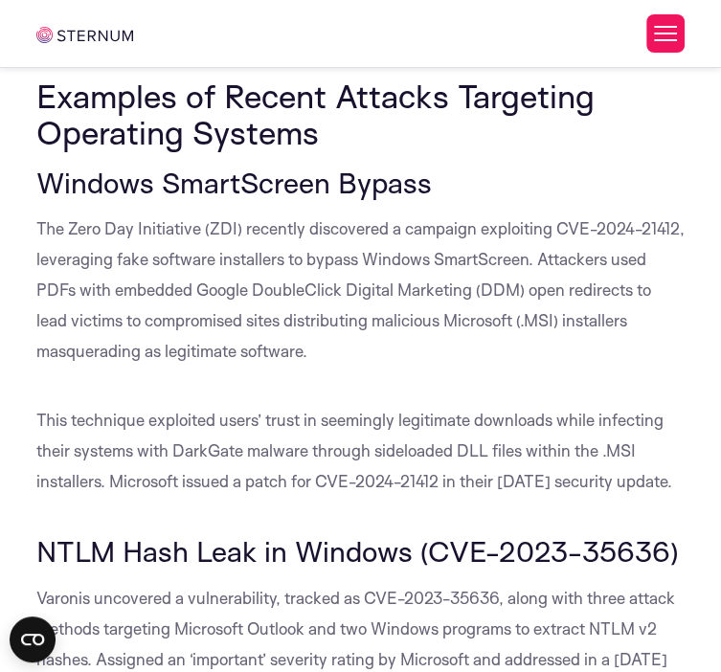
scroll to position [6239, 0]
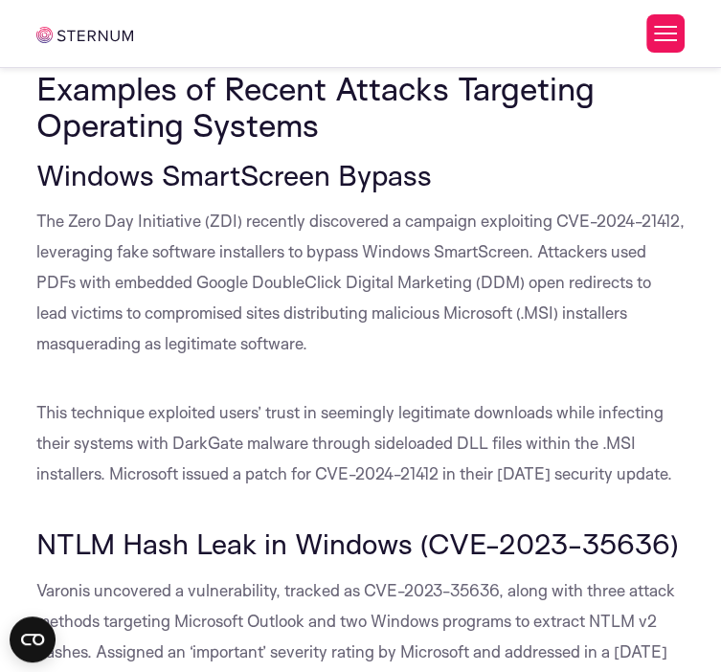
drag, startPoint x: 38, startPoint y: 198, endPoint x: 450, endPoint y: 344, distance: 436.8
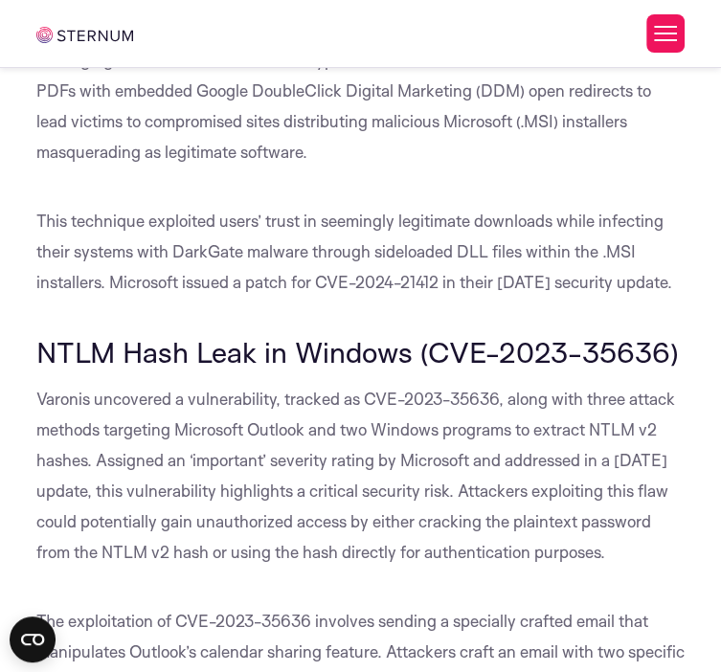
drag, startPoint x: 34, startPoint y: 187, endPoint x: 450, endPoint y: 369, distance: 453.8
click at [450, 369] on div "What Are Operating System Vulnerabilities? Operating system vulnerabilities ref…" at bounding box center [361, 386] width 678 height 12856
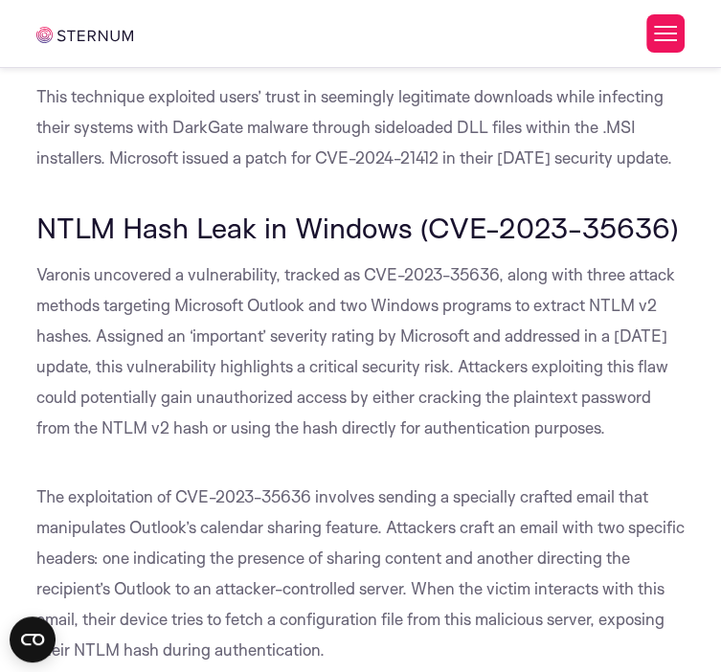
scroll to position [6526, 0]
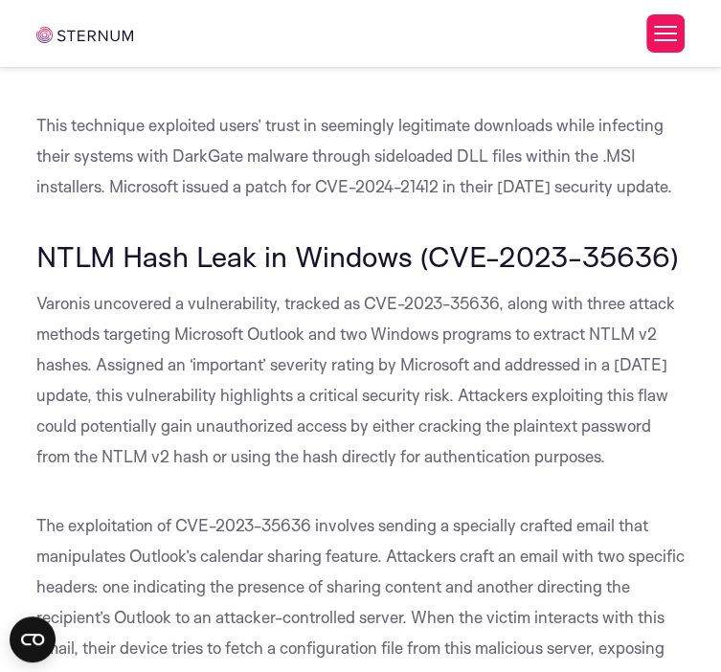
drag, startPoint x: 39, startPoint y: 324, endPoint x: 298, endPoint y: 325, distance: 258.6
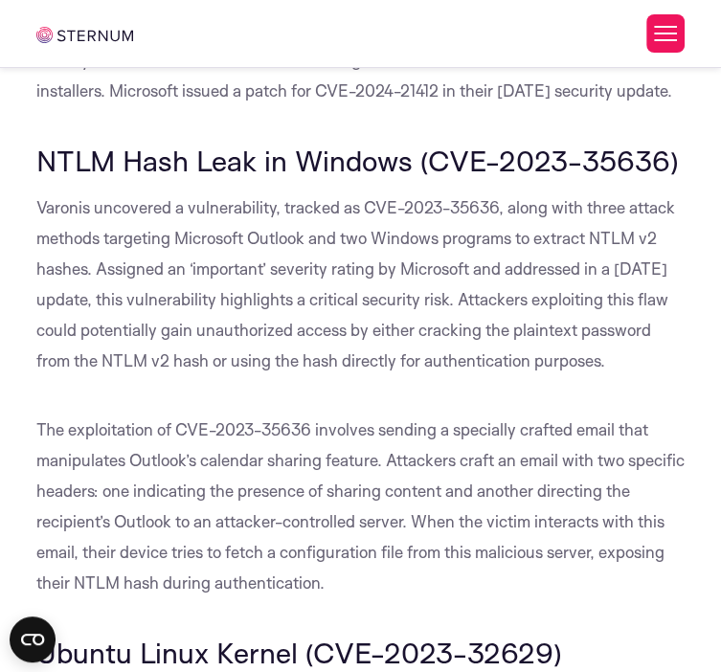
scroll to position [6718, 0]
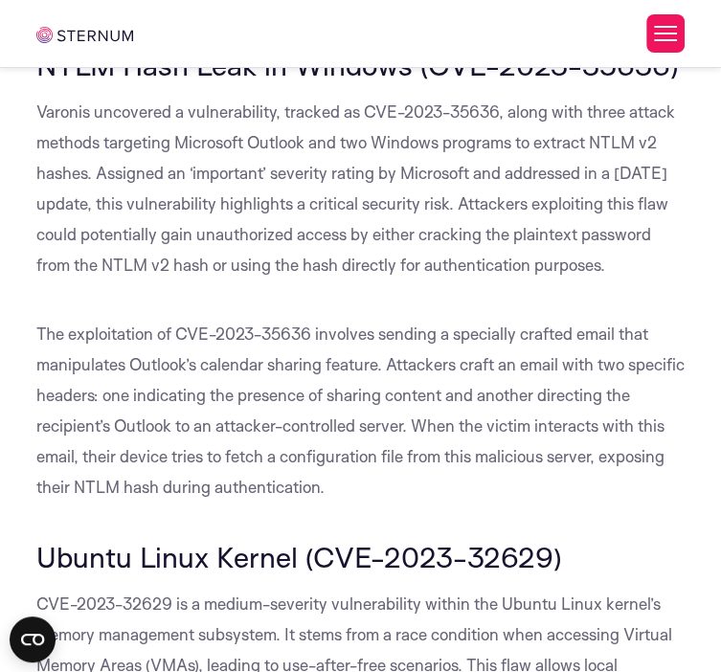
drag, startPoint x: 34, startPoint y: 185, endPoint x: 429, endPoint y: 410, distance: 454.3
click at [429, 410] on div "What Are Operating System Vulnerabilities? Operating system vulnerabilities ref…" at bounding box center [361, 99] width 678 height 12856
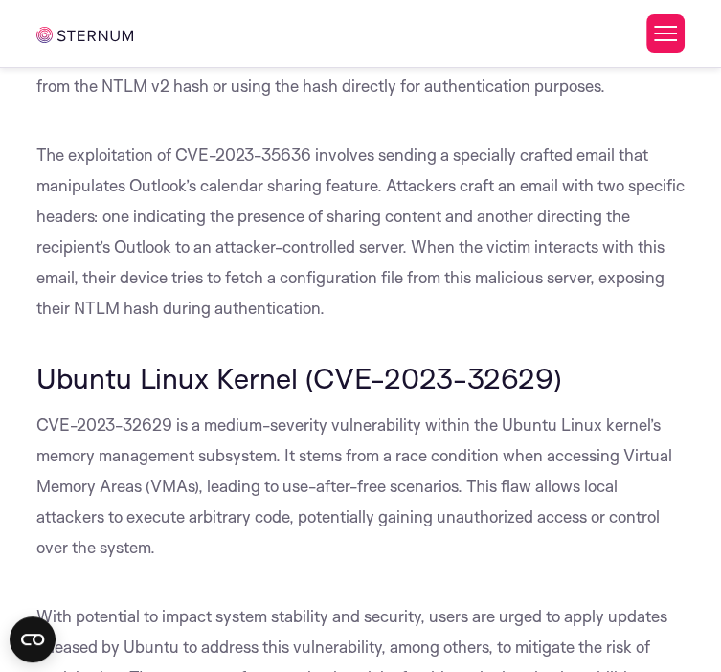
scroll to position [6909, 0]
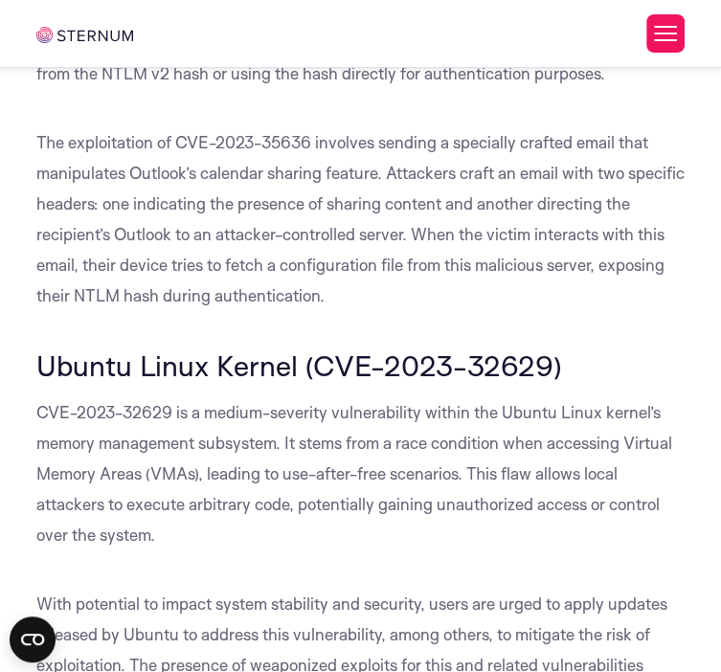
drag, startPoint x: 37, startPoint y: 256, endPoint x: 351, endPoint y: 459, distance: 373.2
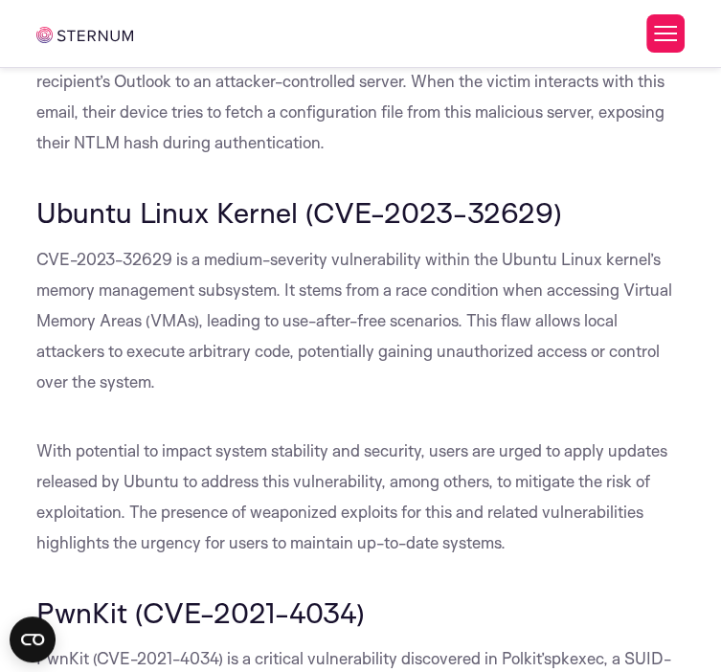
scroll to position [7197, 0]
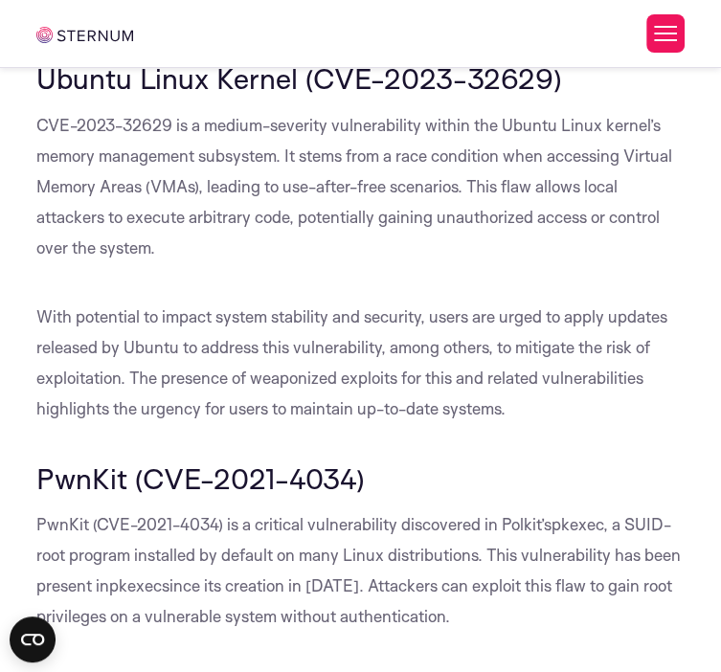
drag, startPoint x: 36, startPoint y: 201, endPoint x: 329, endPoint y: 219, distance: 293.6
drag, startPoint x: 40, startPoint y: 252, endPoint x: 343, endPoint y: 380, distance: 328.7
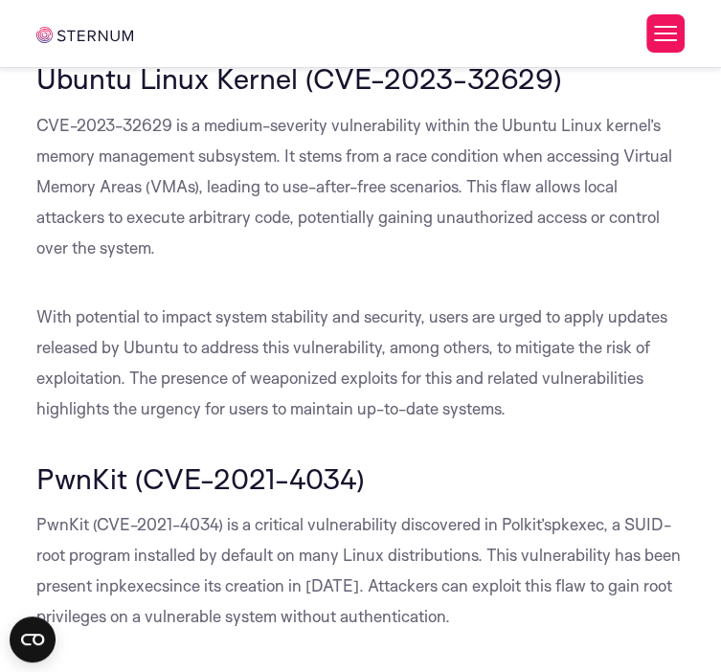
drag, startPoint x: 34, startPoint y: 255, endPoint x: 441, endPoint y: 453, distance: 452.8
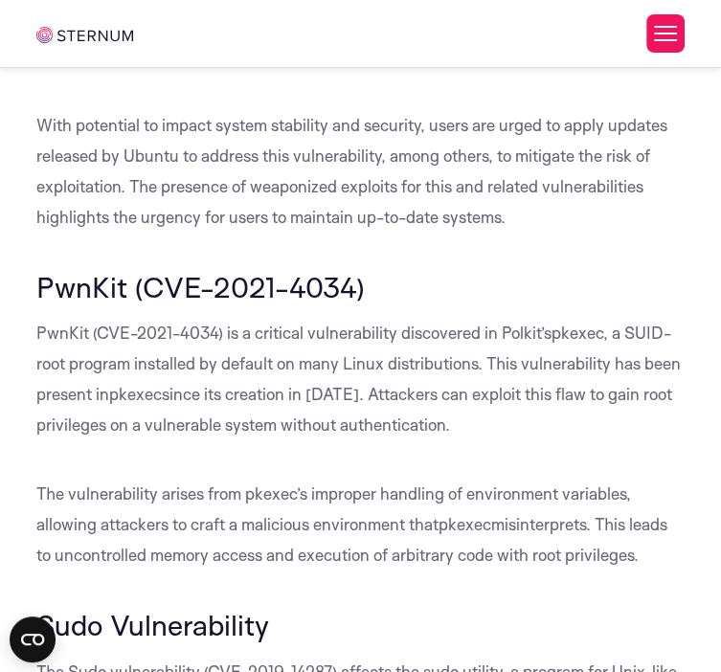
drag, startPoint x: 36, startPoint y: 301, endPoint x: 295, endPoint y: 434, distance: 290.9
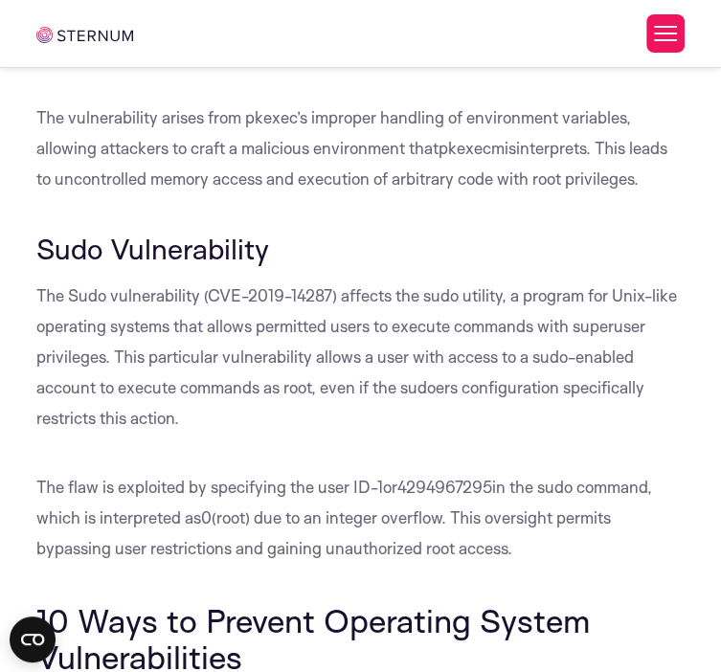
scroll to position [7867, 0]
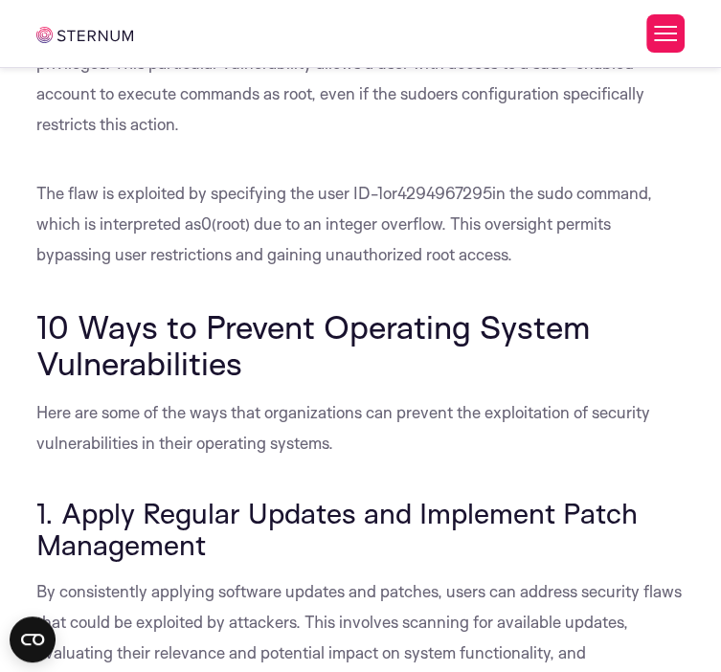
scroll to position [7963, 0]
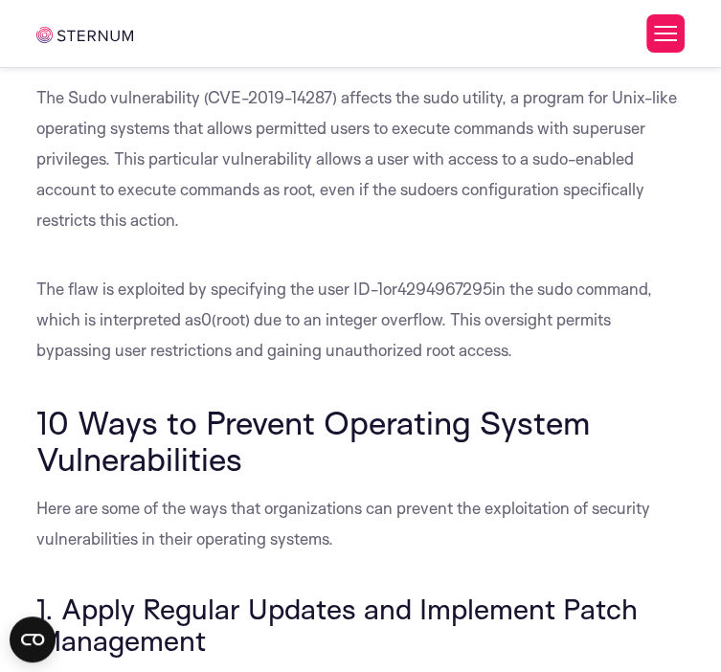
drag, startPoint x: 42, startPoint y: 146, endPoint x: 157, endPoint y: 242, distance: 150.2
drag, startPoint x: 36, startPoint y: 147, endPoint x: 186, endPoint y: 235, distance: 173.0
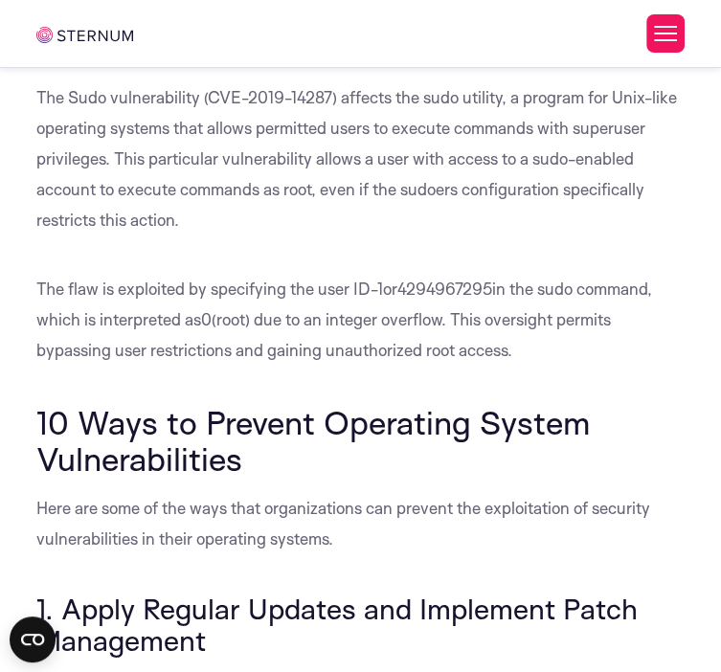
drag, startPoint x: 32, startPoint y: 271, endPoint x: 460, endPoint y: 292, distance: 428.6
drag, startPoint x: 34, startPoint y: 272, endPoint x: 439, endPoint y: 283, distance: 405.3
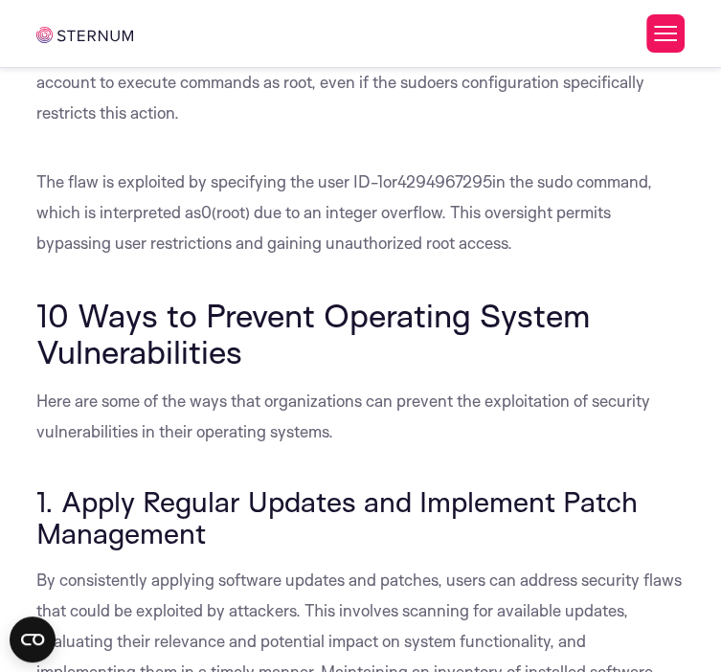
scroll to position [8059, 0]
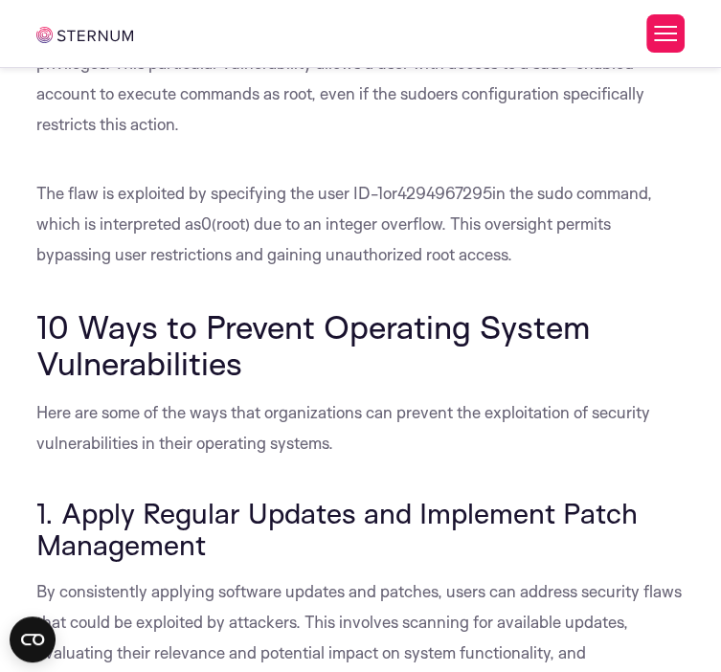
drag, startPoint x: 36, startPoint y: 217, endPoint x: 412, endPoint y: 410, distance: 421.9
drag, startPoint x: 35, startPoint y: 456, endPoint x: 429, endPoint y: 579, distance: 412.6
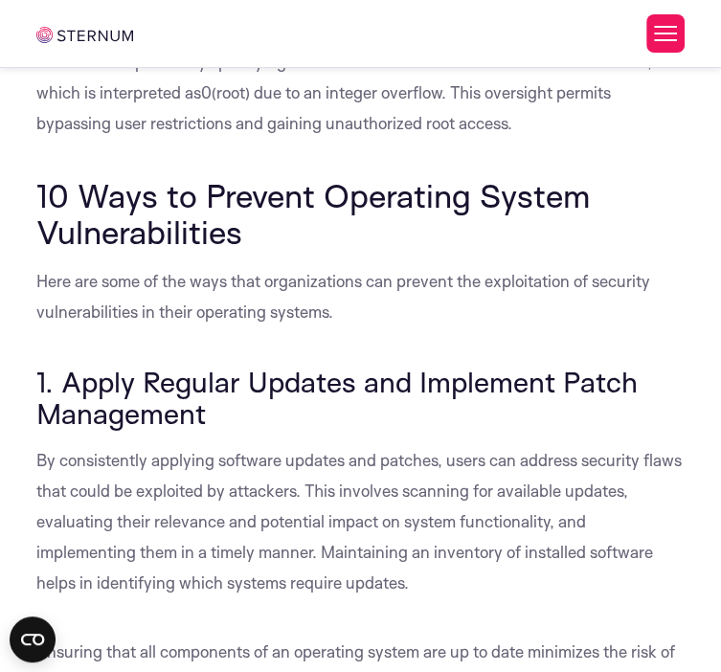
scroll to position [8250, 0]
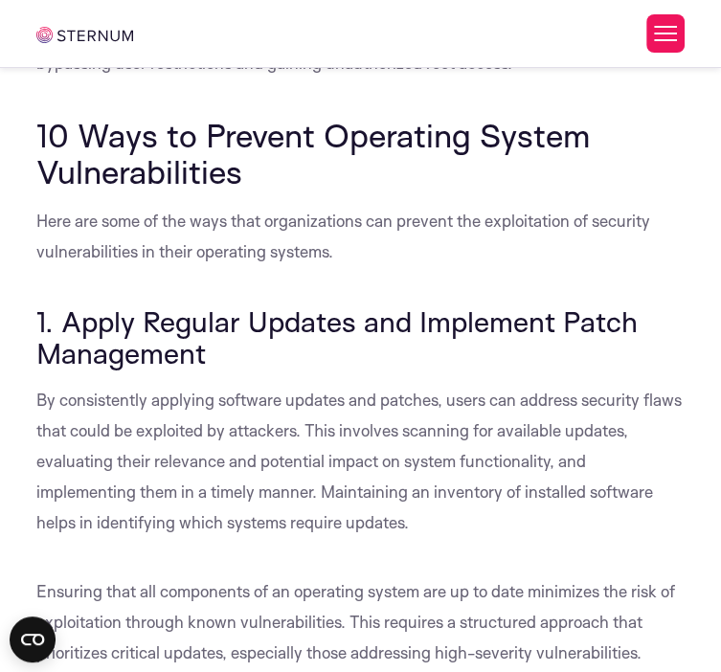
drag, startPoint x: 33, startPoint y: 434, endPoint x: 329, endPoint y: 479, distance: 300.3
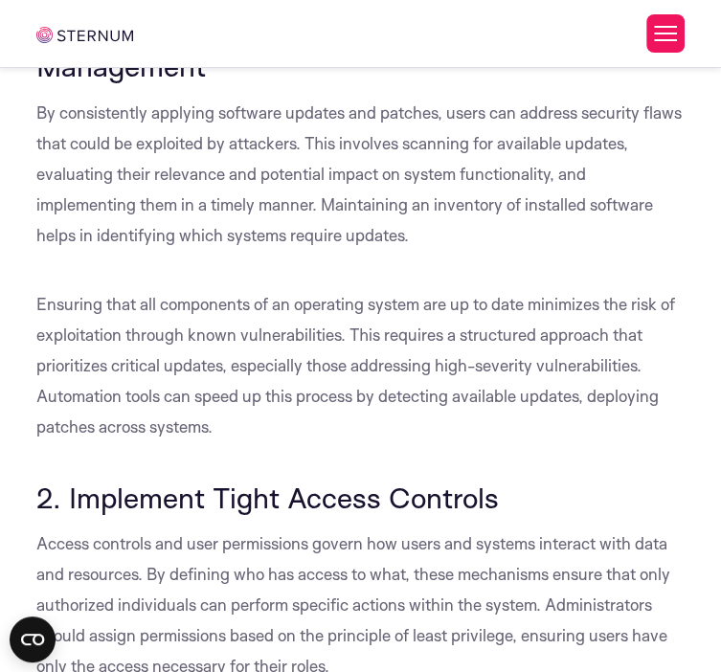
drag, startPoint x: 31, startPoint y: 232, endPoint x: 325, endPoint y: 513, distance: 407.1
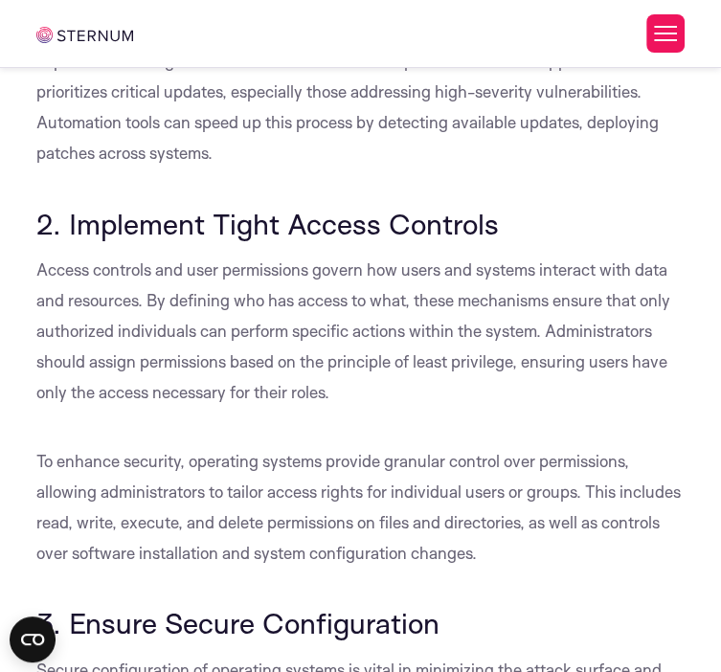
scroll to position [8825, 0]
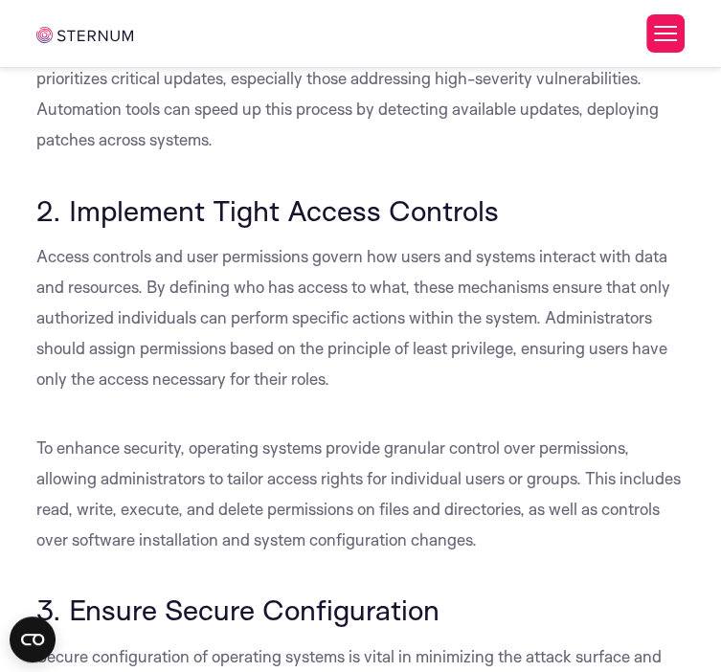
drag, startPoint x: 38, startPoint y: 270, endPoint x: 322, endPoint y: 533, distance: 387.0
drag, startPoint x: 322, startPoint y: 533, endPoint x: 216, endPoint y: 449, distance: 134.9
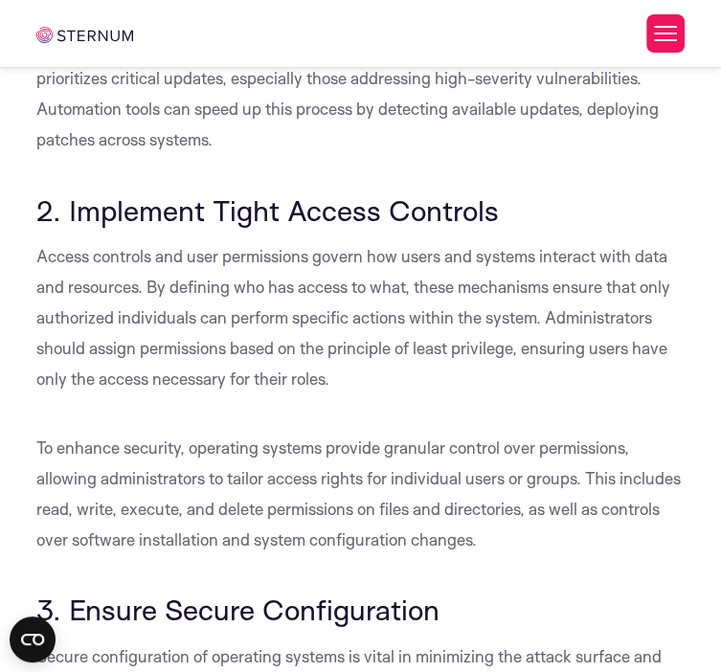
drag, startPoint x: 28, startPoint y: 270, endPoint x: 330, endPoint y: 540, distance: 405.6
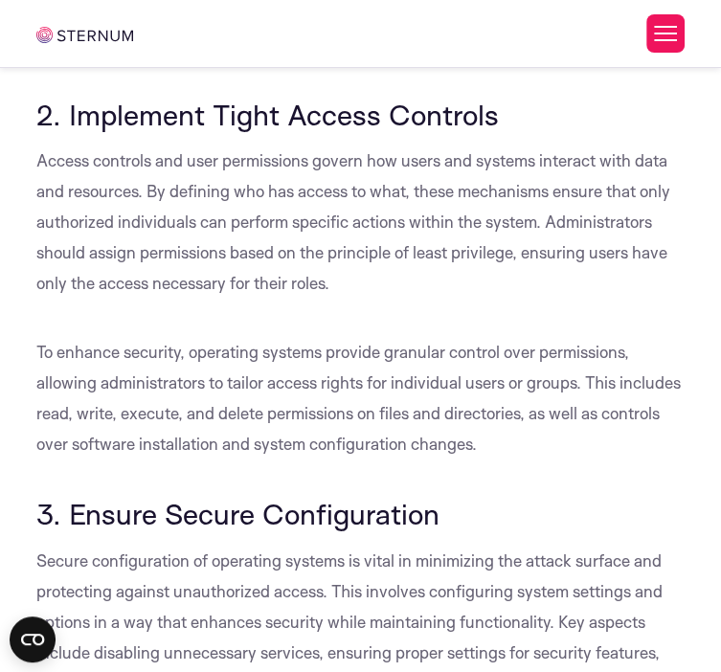
scroll to position [9112, 0]
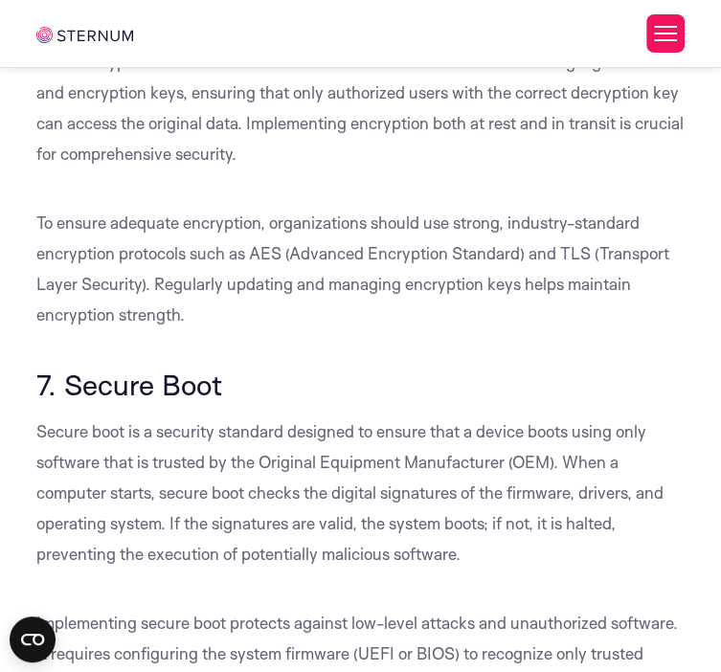
scroll to position [10549, 0]
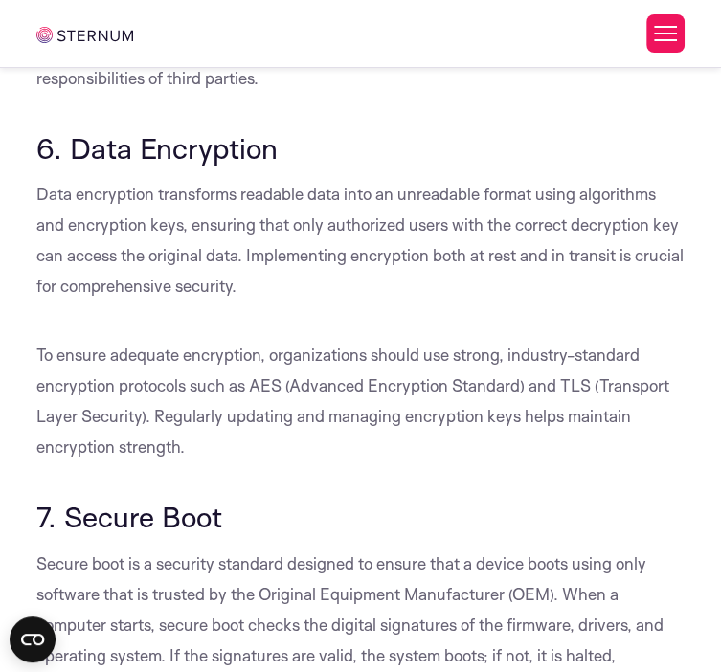
drag, startPoint x: 200, startPoint y: 271, endPoint x: 255, endPoint y: 344, distance: 91.0
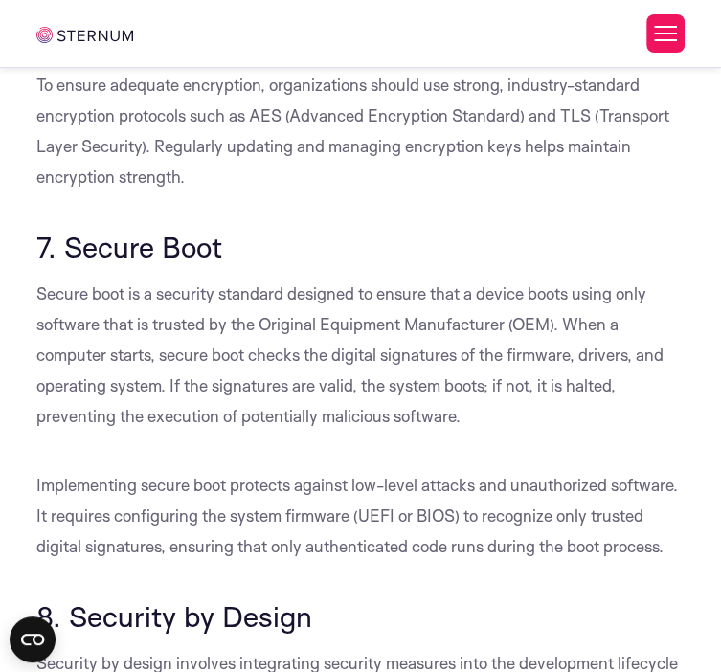
scroll to position [10932, 0]
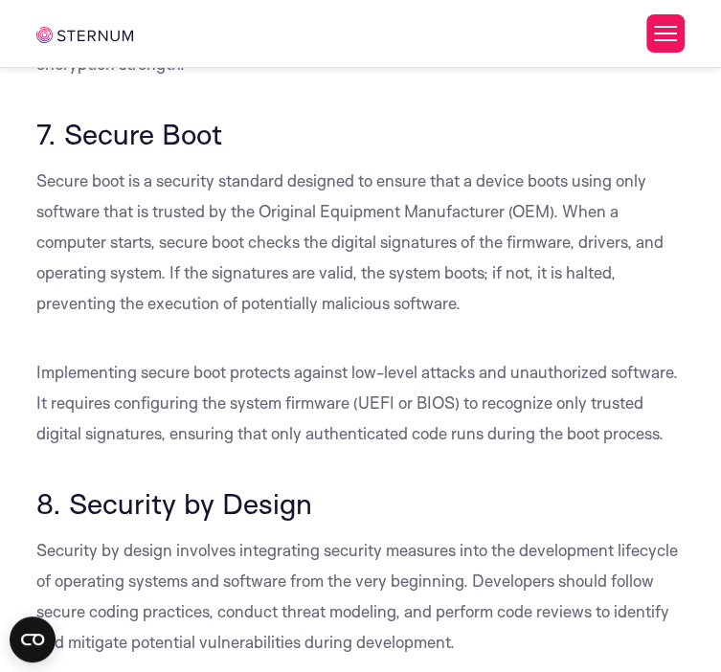
drag, startPoint x: 59, startPoint y: 133, endPoint x: 431, endPoint y: 178, distance: 374.3
drag, startPoint x: 431, startPoint y: 178, endPoint x: 223, endPoint y: 179, distance: 207.8
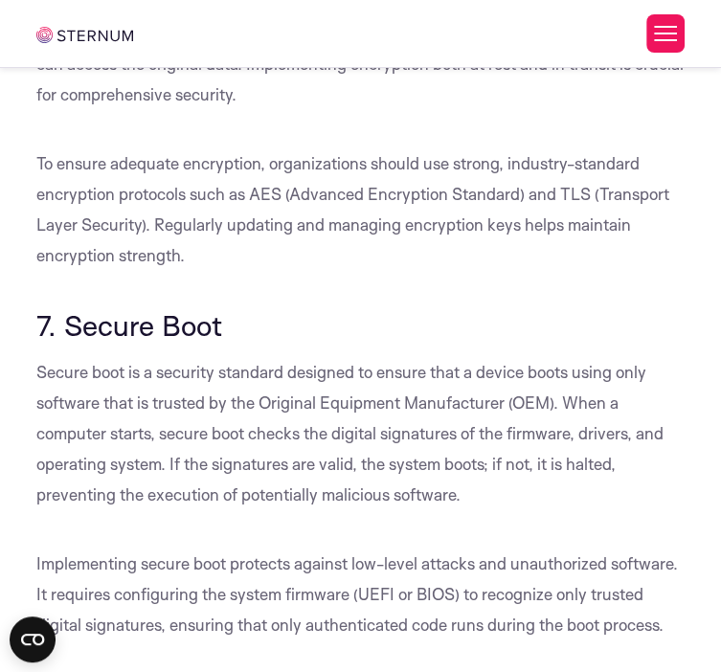
drag, startPoint x: 35, startPoint y: 205, endPoint x: 238, endPoint y: 261, distance: 209.6
drag, startPoint x: 64, startPoint y: 317, endPoint x: 453, endPoint y: 358, distance: 391.0
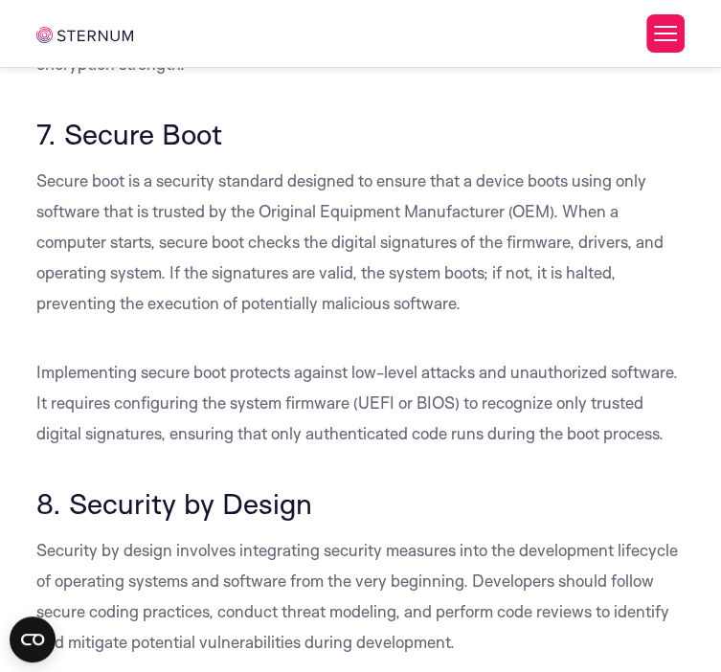
scroll to position [11028, 0]
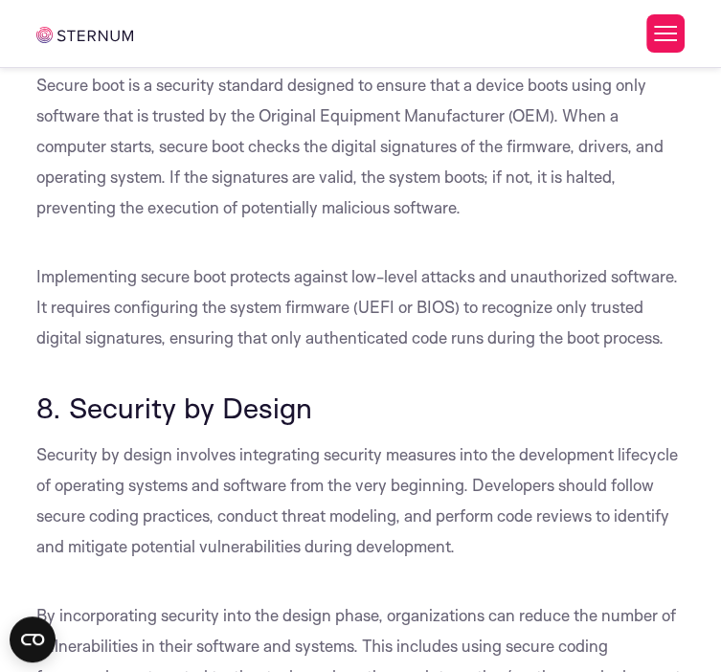
drag, startPoint x: 35, startPoint y: 112, endPoint x: 136, endPoint y: 165, distance: 113.5
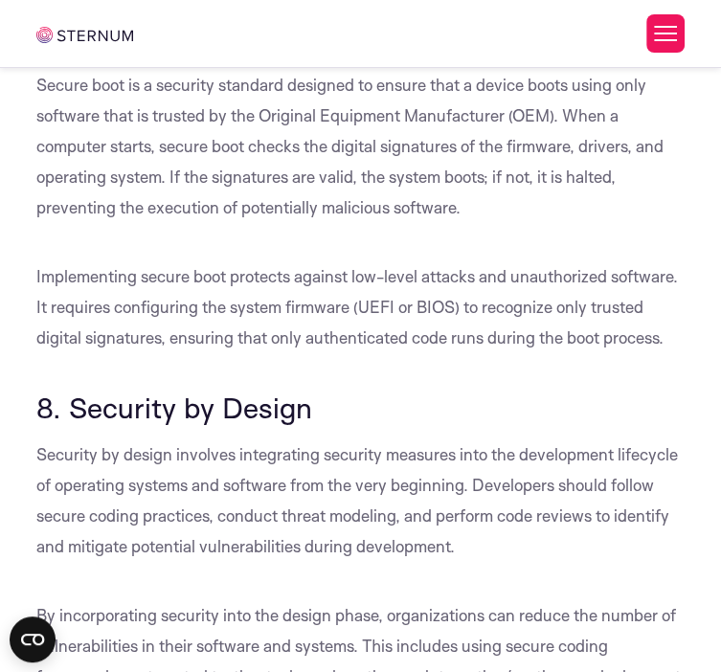
drag, startPoint x: 141, startPoint y: 174, endPoint x: 455, endPoint y: 241, distance: 321.2
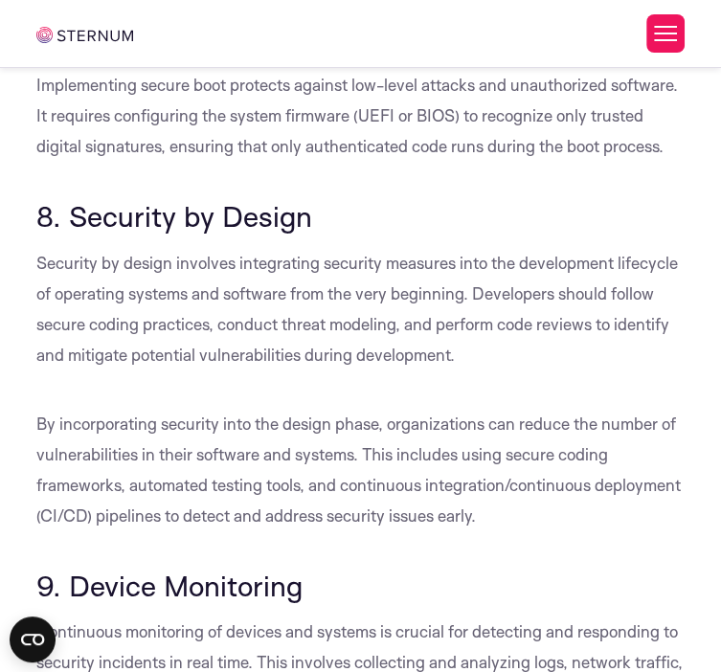
drag, startPoint x: 334, startPoint y: 282, endPoint x: 338, endPoint y: 342, distance: 60.5
drag, startPoint x: 68, startPoint y: 401, endPoint x: 151, endPoint y: 436, distance: 90.2
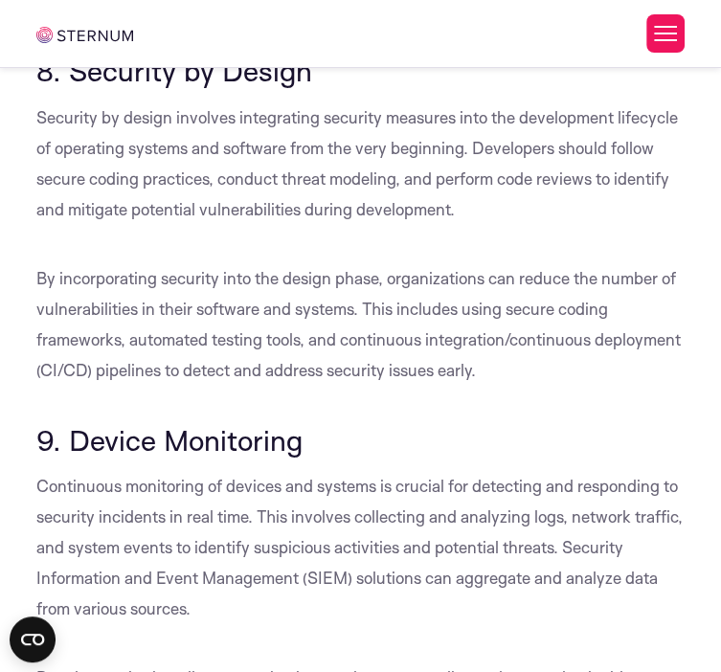
scroll to position [11411, 0]
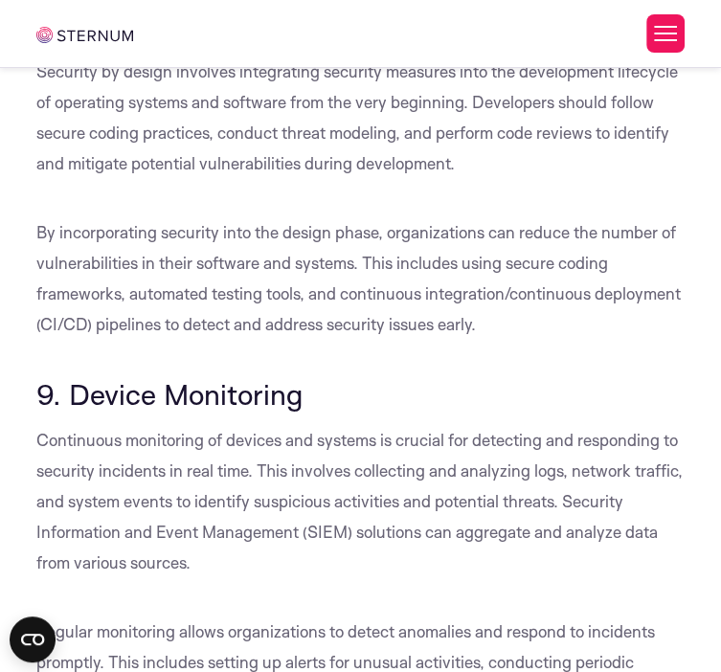
drag, startPoint x: 38, startPoint y: 280, endPoint x: 88, endPoint y: 510, distance: 236.1
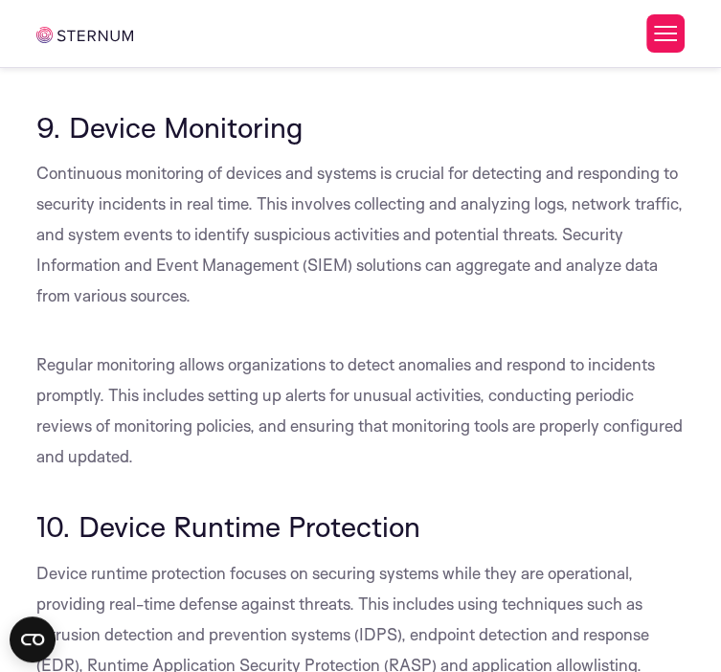
scroll to position [11698, 0]
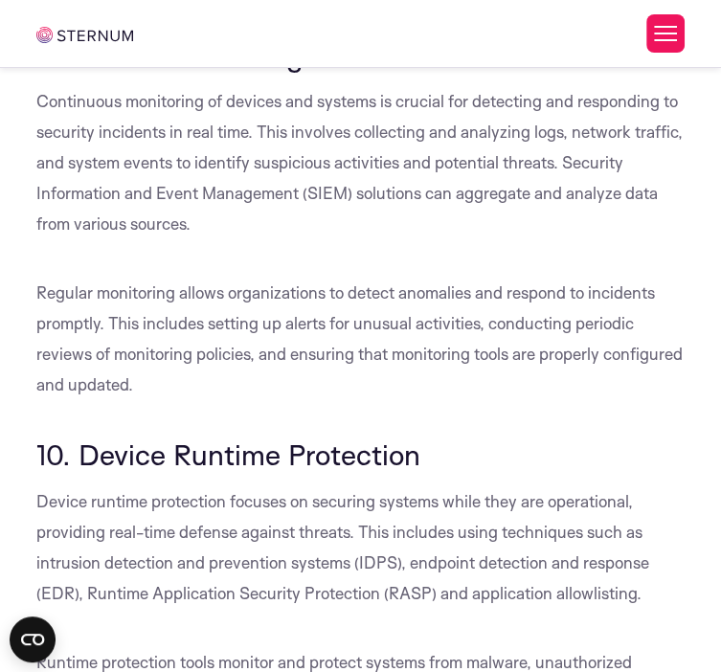
scroll to position [11794, 0]
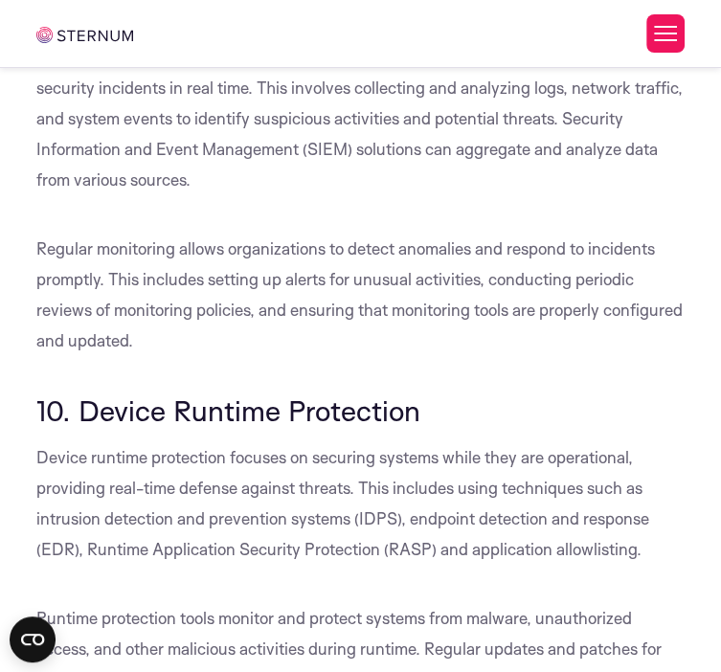
drag, startPoint x: 70, startPoint y: 376, endPoint x: 446, endPoint y: 380, distance: 376.4
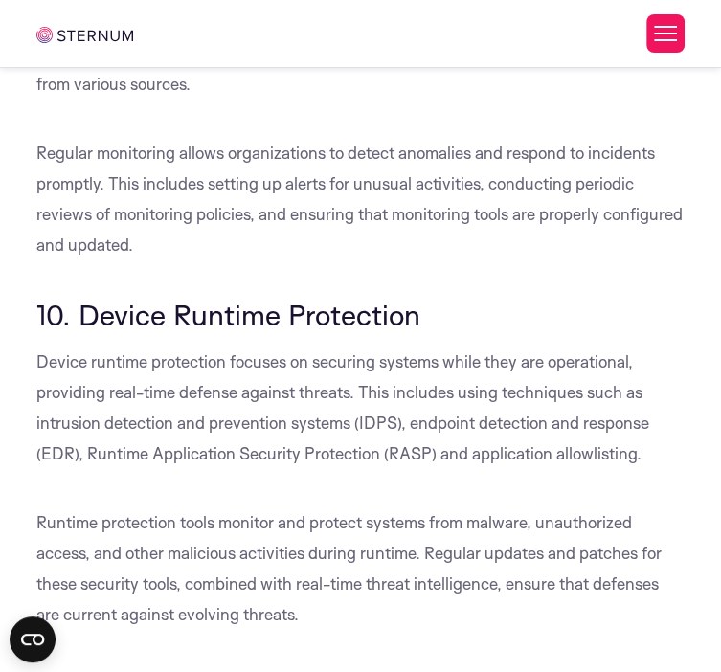
drag, startPoint x: 203, startPoint y: 386, endPoint x: 170, endPoint y: 539, distance: 156.7
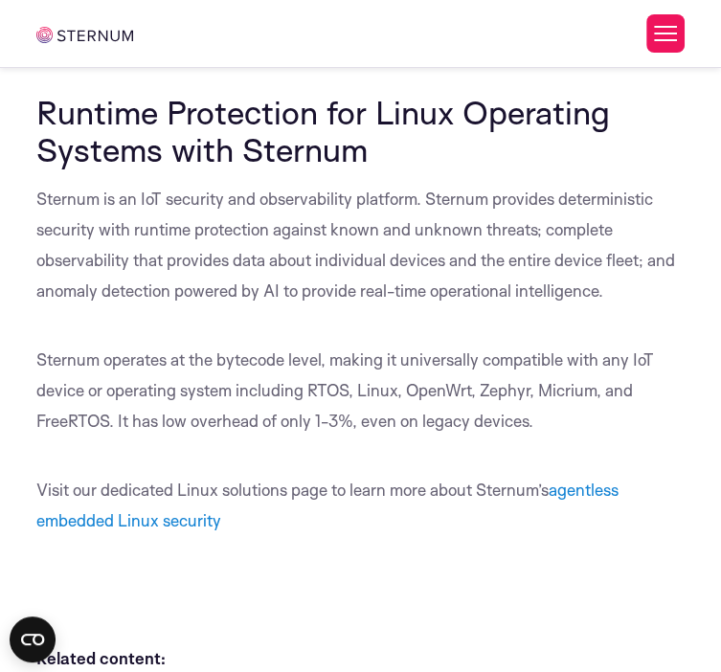
scroll to position [12560, 0]
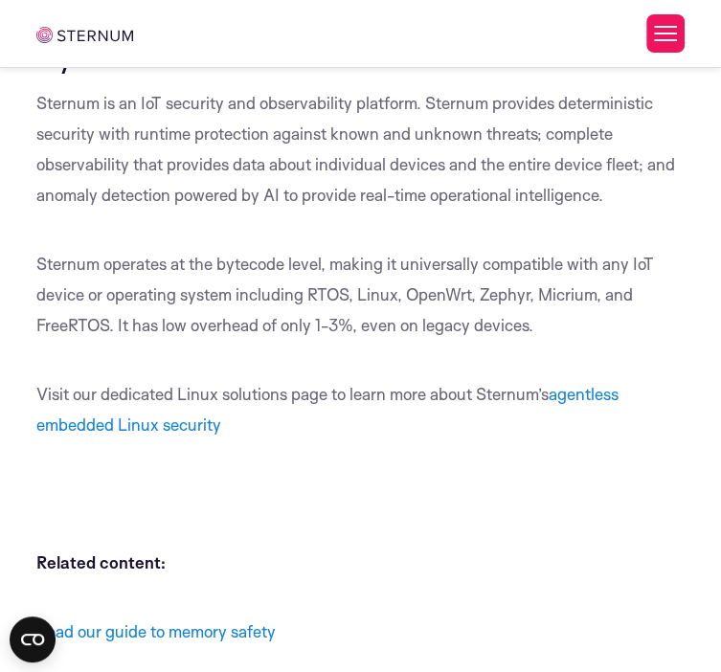
drag, startPoint x: 60, startPoint y: 158, endPoint x: 304, endPoint y: 212, distance: 249.1
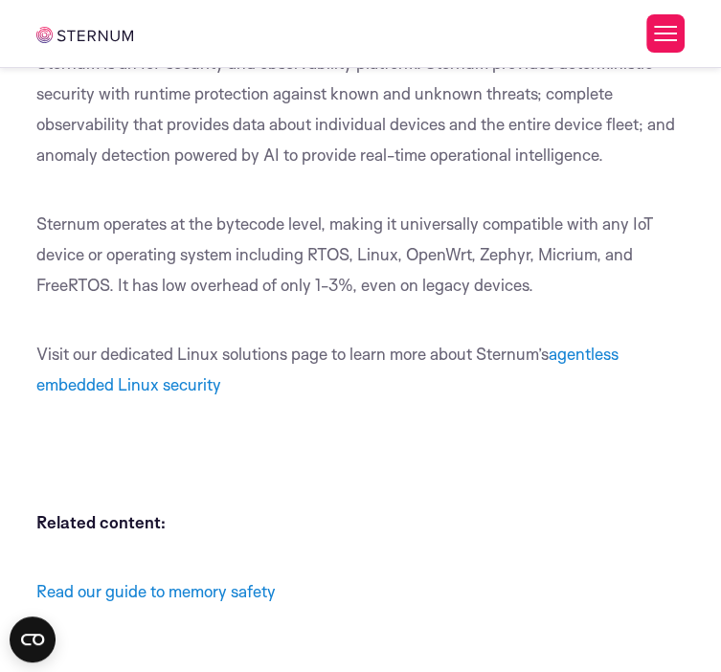
scroll to position [12752, 0]
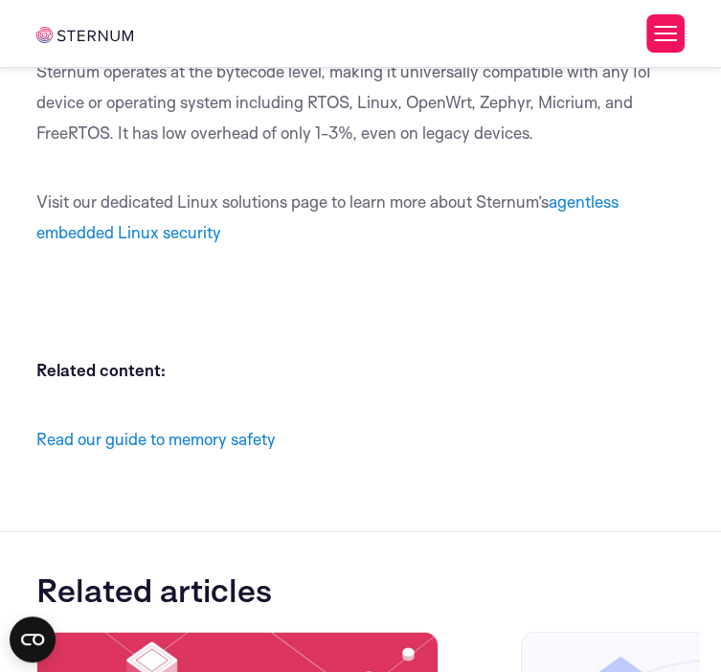
drag, startPoint x: 42, startPoint y: 257, endPoint x: 410, endPoint y: 353, distance: 380.3
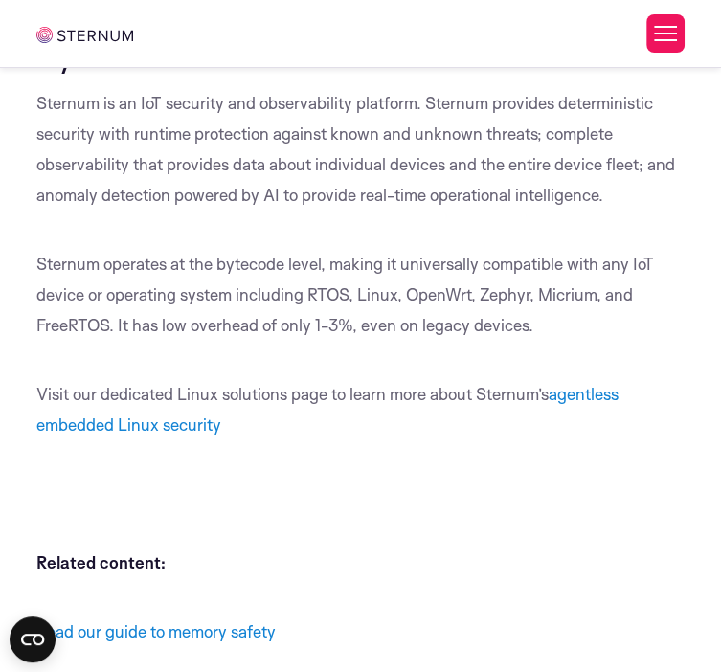
scroll to position [12943, 0]
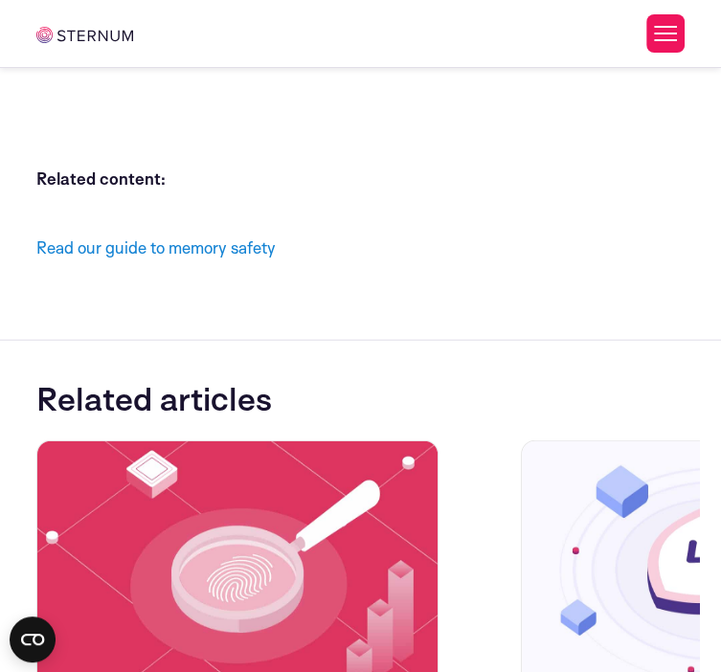
drag, startPoint x: 73, startPoint y: 304, endPoint x: 410, endPoint y: 312, distance: 337.2
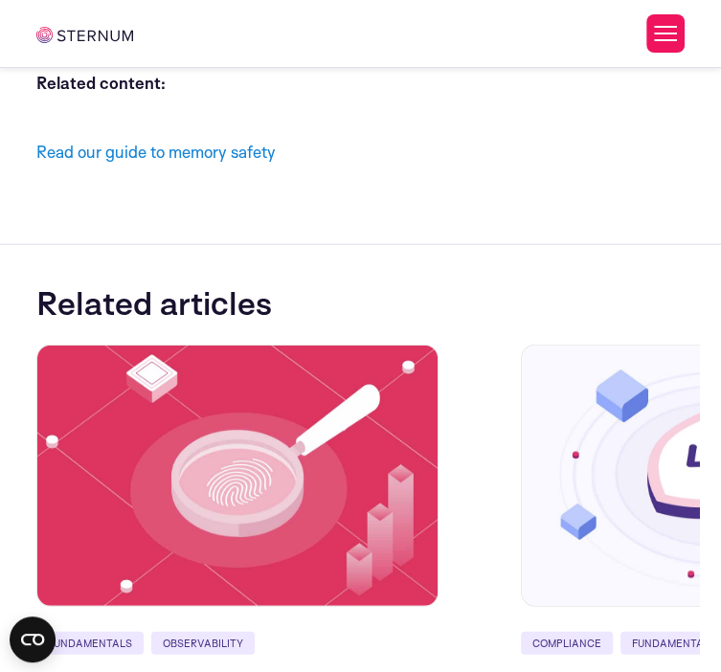
drag, startPoint x: 42, startPoint y: 254, endPoint x: 262, endPoint y: 348, distance: 239.4
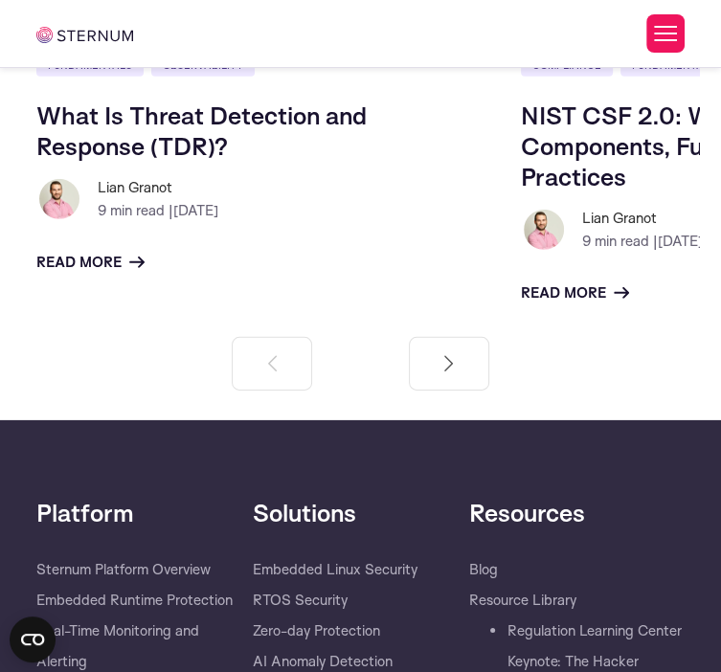
scroll to position [13614, 0]
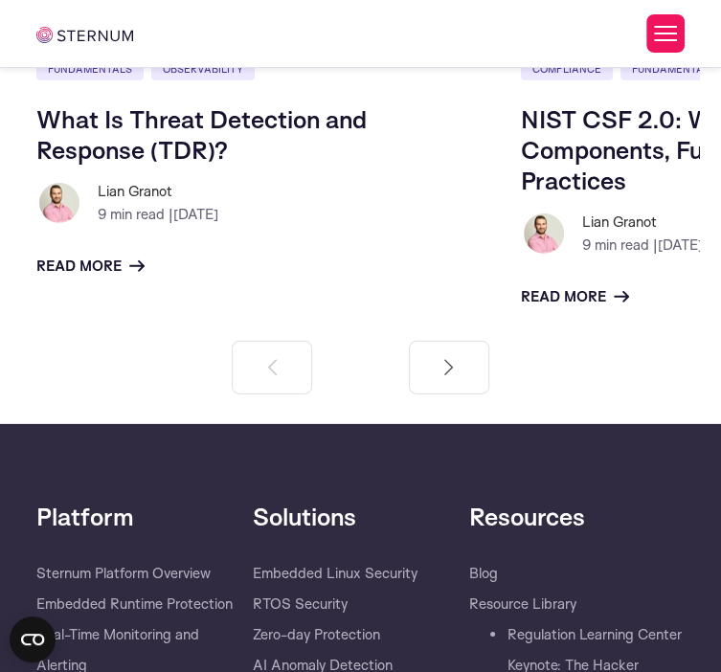
drag, startPoint x: 65, startPoint y: 156, endPoint x: 293, endPoint y: 164, distance: 228.1
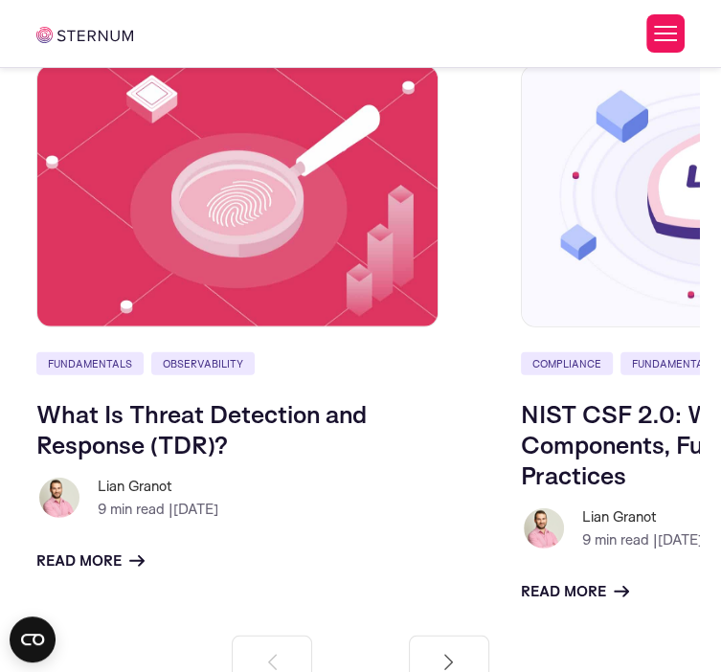
scroll to position [13518, 0]
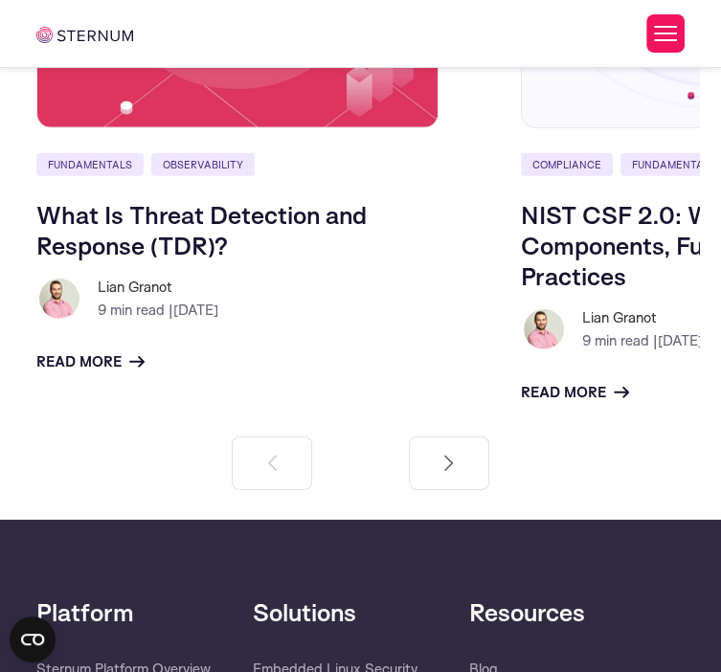
drag, startPoint x: 73, startPoint y: 251, endPoint x: 287, endPoint y: 257, distance: 214.6
drag, startPoint x: 39, startPoint y: 302, endPoint x: 341, endPoint y: 396, distance: 316.0
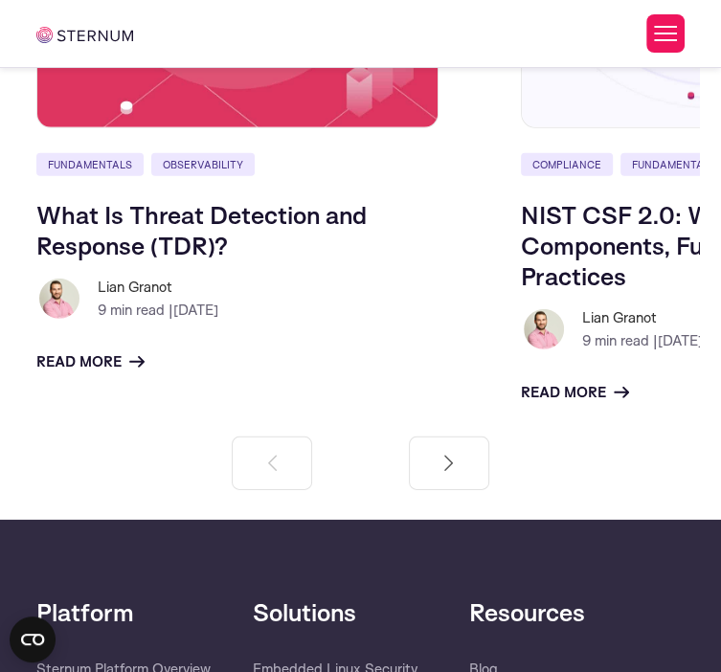
drag, startPoint x: 349, startPoint y: 396, endPoint x: 41, endPoint y: 300, distance: 322.0
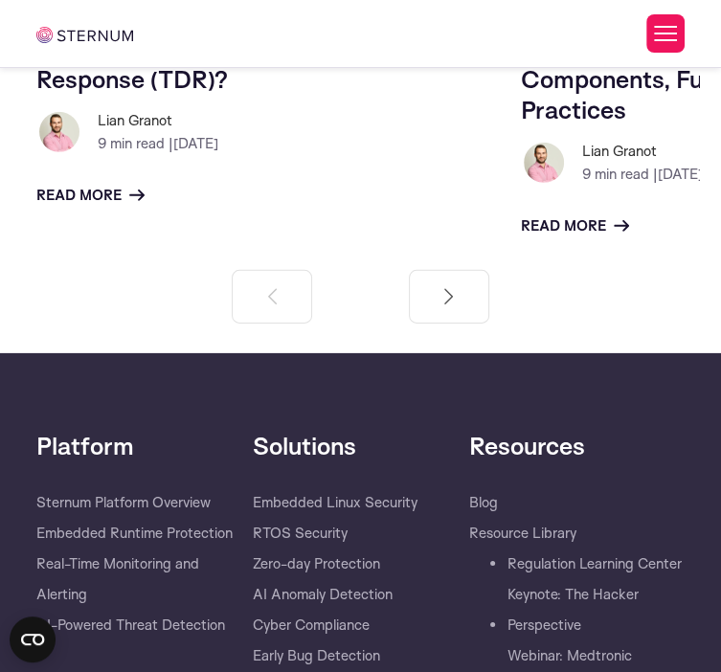
scroll to position [13709, 0]
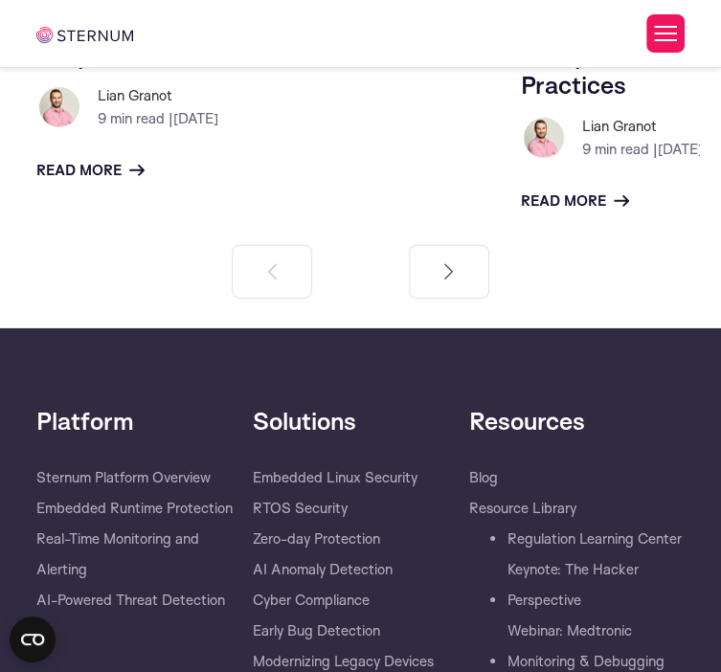
drag, startPoint x: 31, startPoint y: 309, endPoint x: 437, endPoint y: 445, distance: 428.3
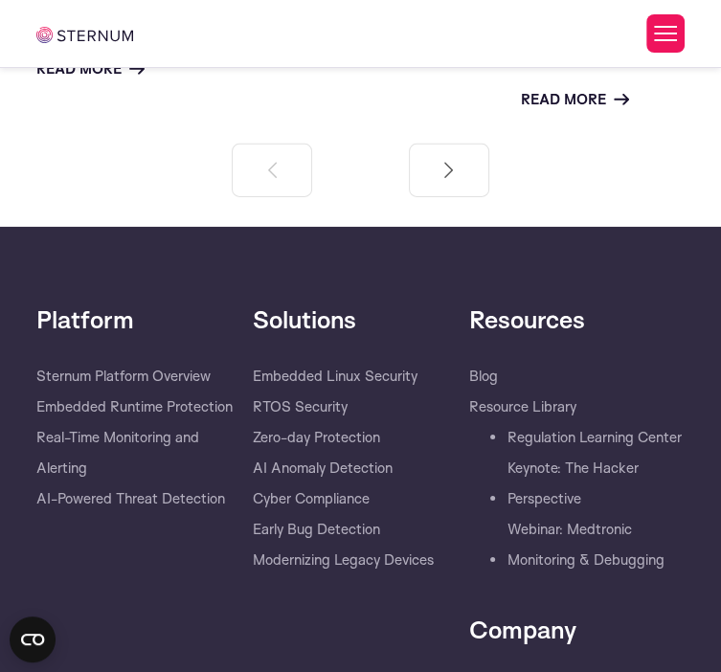
scroll to position [13901, 0]
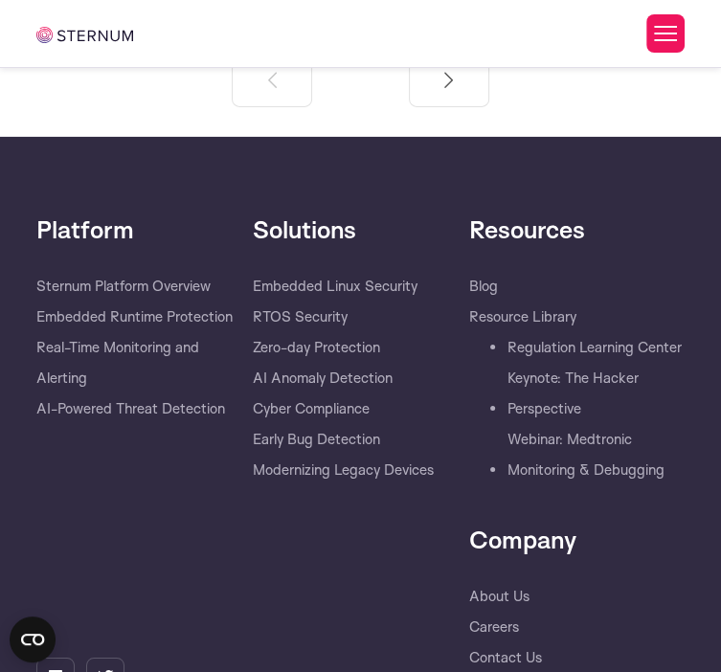
drag, startPoint x: 61, startPoint y: 303, endPoint x: 226, endPoint y: 304, distance: 164.7
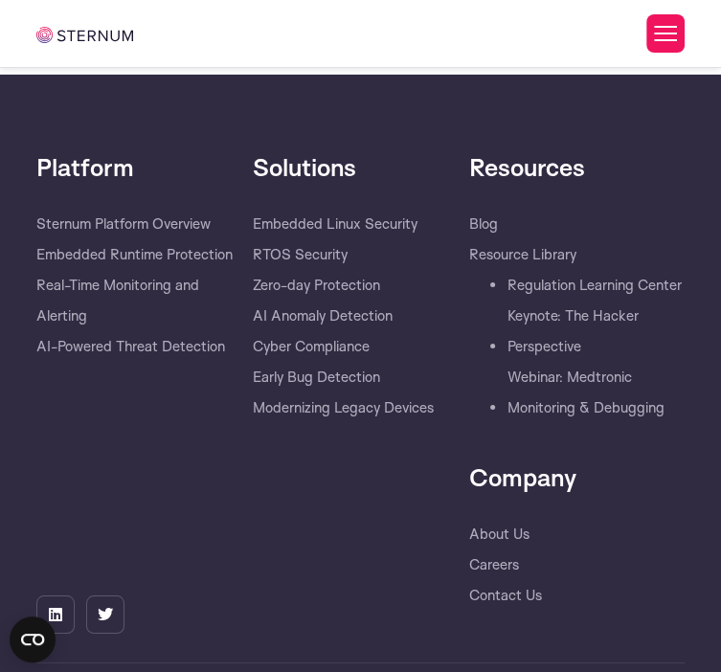
scroll to position [13997, 0]
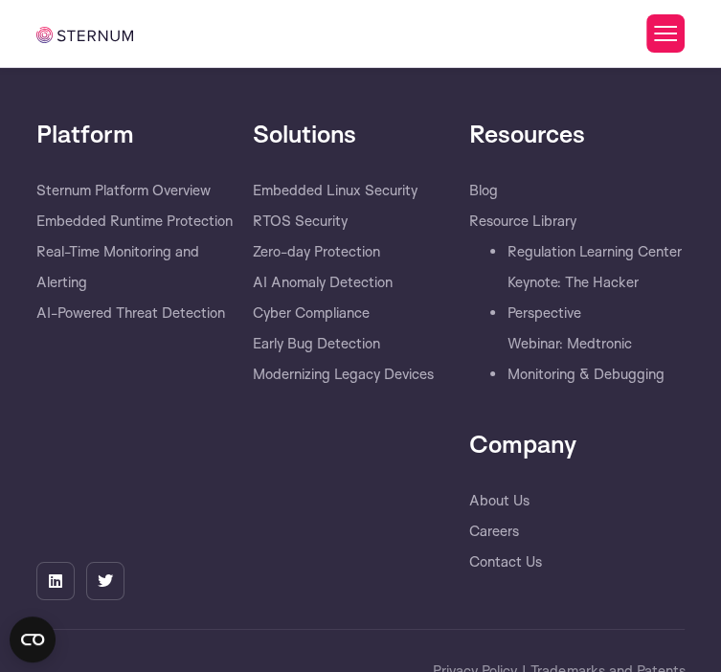
drag, startPoint x: 38, startPoint y: 254, endPoint x: 117, endPoint y: 459, distance: 219.5
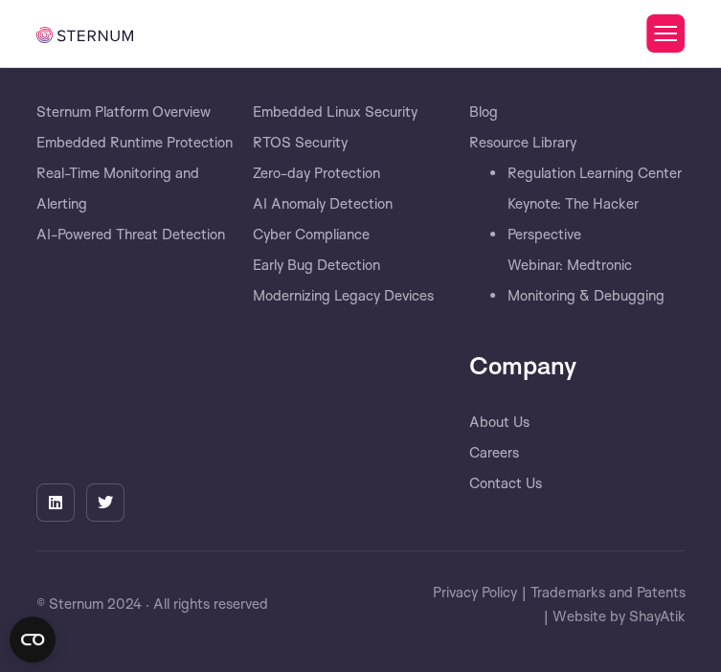
drag, startPoint x: 295, startPoint y: 260, endPoint x: 406, endPoint y: 363, distance: 151.8
drag, startPoint x: 76, startPoint y: 126, endPoint x: 317, endPoint y: 128, distance: 241.4
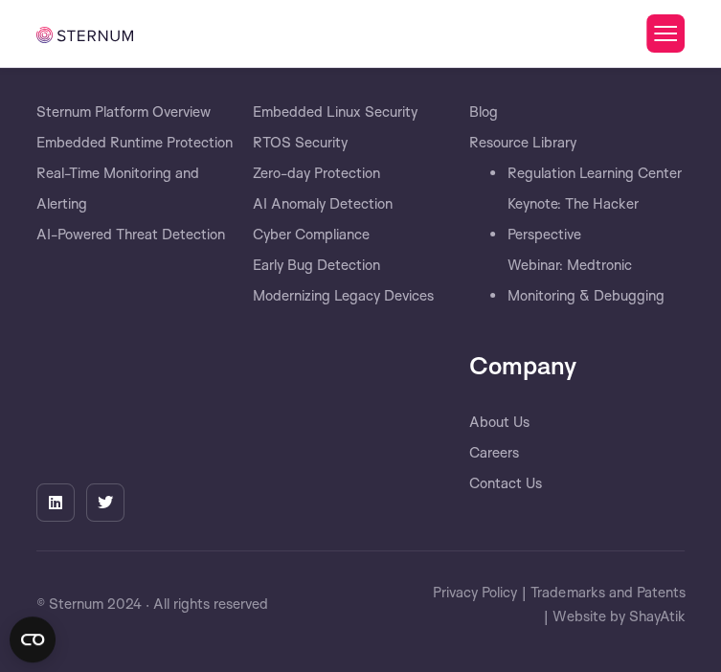
drag, startPoint x: 40, startPoint y: 170, endPoint x: 377, endPoint y: 334, distance: 375.2
drag, startPoint x: 34, startPoint y: 172, endPoint x: 367, endPoint y: 321, distance: 364.0
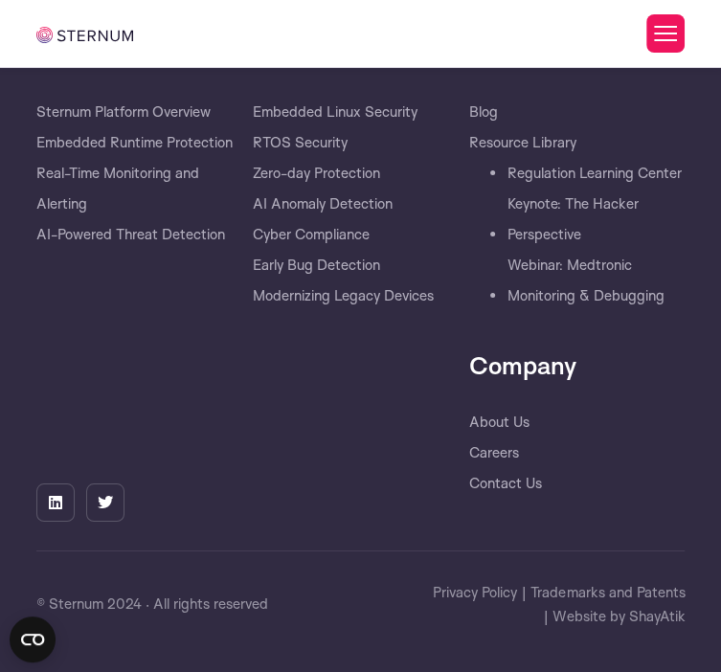
drag, startPoint x: 39, startPoint y: 376, endPoint x: 345, endPoint y: 427, distance: 309.7
drag, startPoint x: 345, startPoint y: 427, endPoint x: 315, endPoint y: 465, distance: 48.5
drag, startPoint x: 41, startPoint y: 373, endPoint x: 433, endPoint y: 526, distance: 420.6
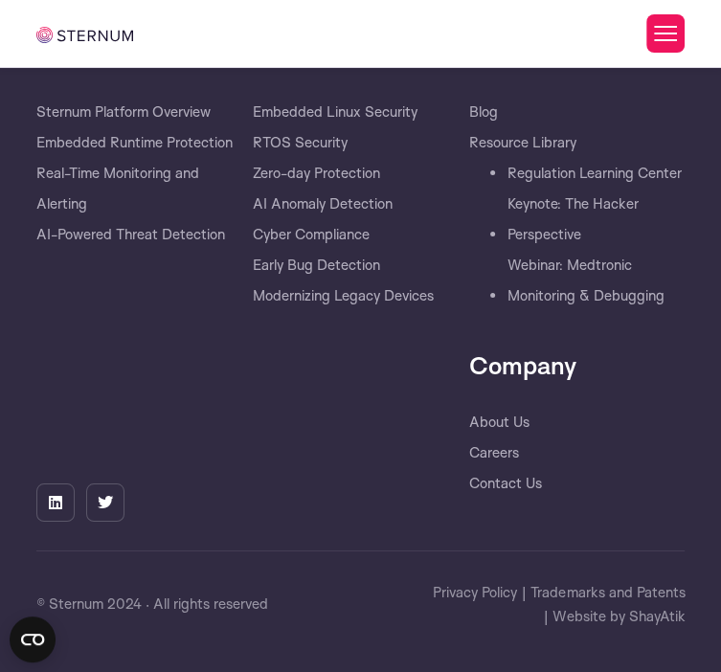
drag, startPoint x: 72, startPoint y: 206, endPoint x: 318, endPoint y: 189, distance: 246.7
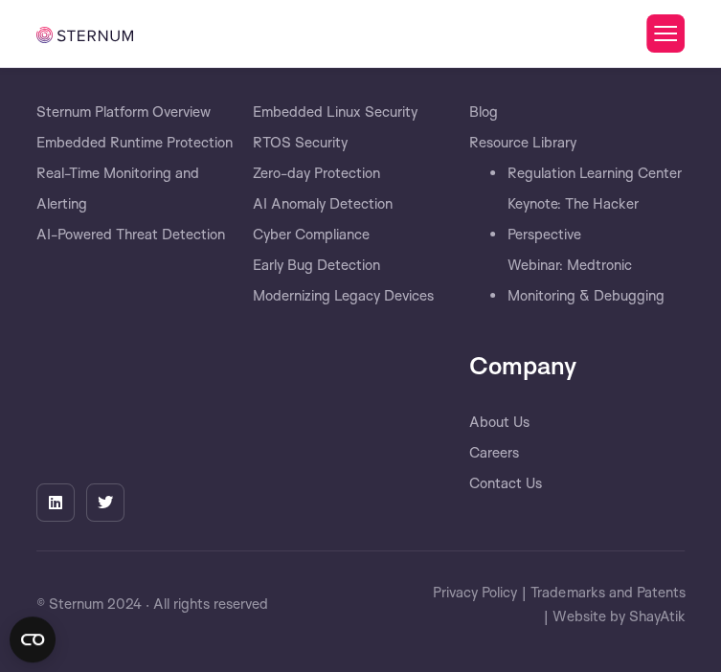
drag, startPoint x: 44, startPoint y: 241, endPoint x: 240, endPoint y: 433, distance: 274.3
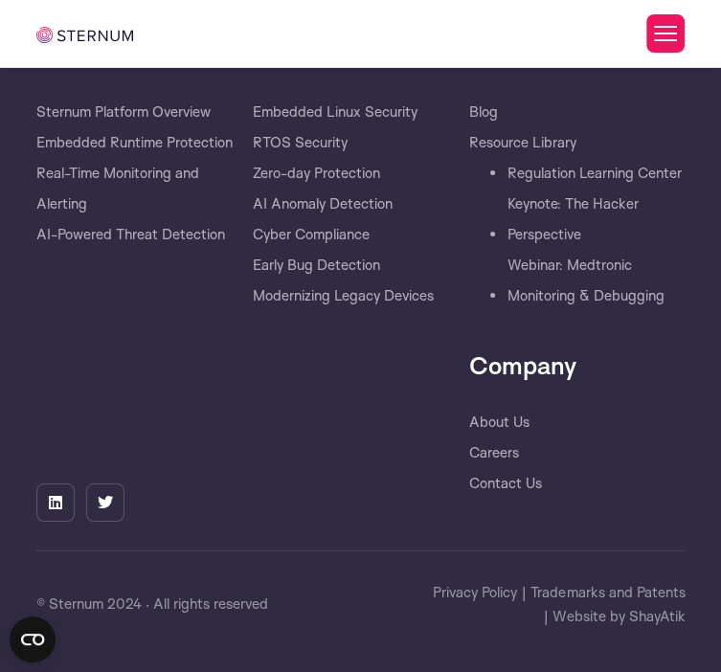
drag, startPoint x: 366, startPoint y: 321, endPoint x: 413, endPoint y: 408, distance: 99.0
drag, startPoint x: 153, startPoint y: 321, endPoint x: 140, endPoint y: 443, distance: 123.3
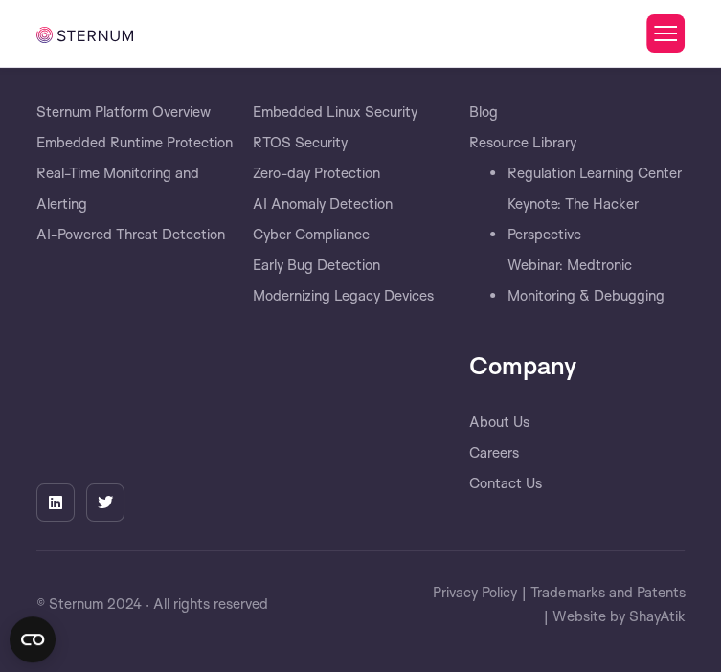
scroll to position [15338, 0]
drag, startPoint x: 102, startPoint y: 311, endPoint x: 429, endPoint y: 315, distance: 326.6
drag, startPoint x: 38, startPoint y: 351, endPoint x: 142, endPoint y: 526, distance: 202.7
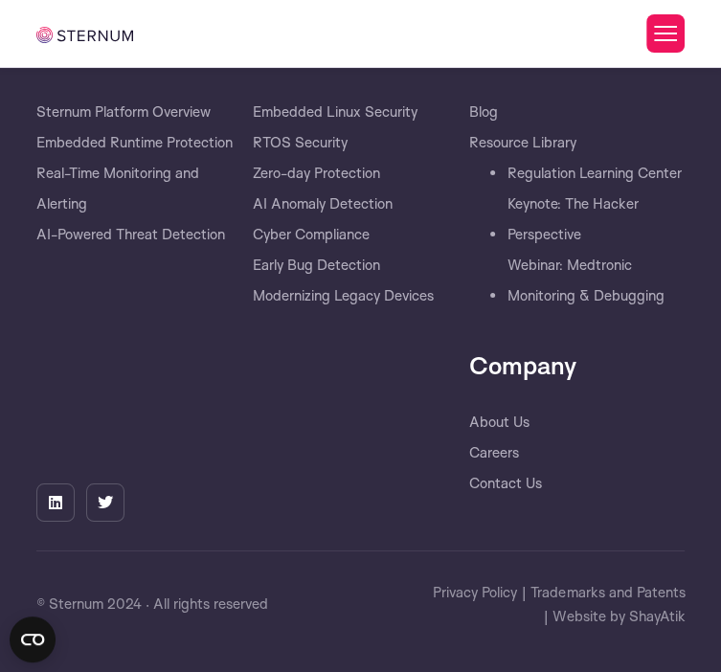
drag, startPoint x: 36, startPoint y: 349, endPoint x: 157, endPoint y: 538, distance: 224.8
